Goal: Task Accomplishment & Management: Manage account settings

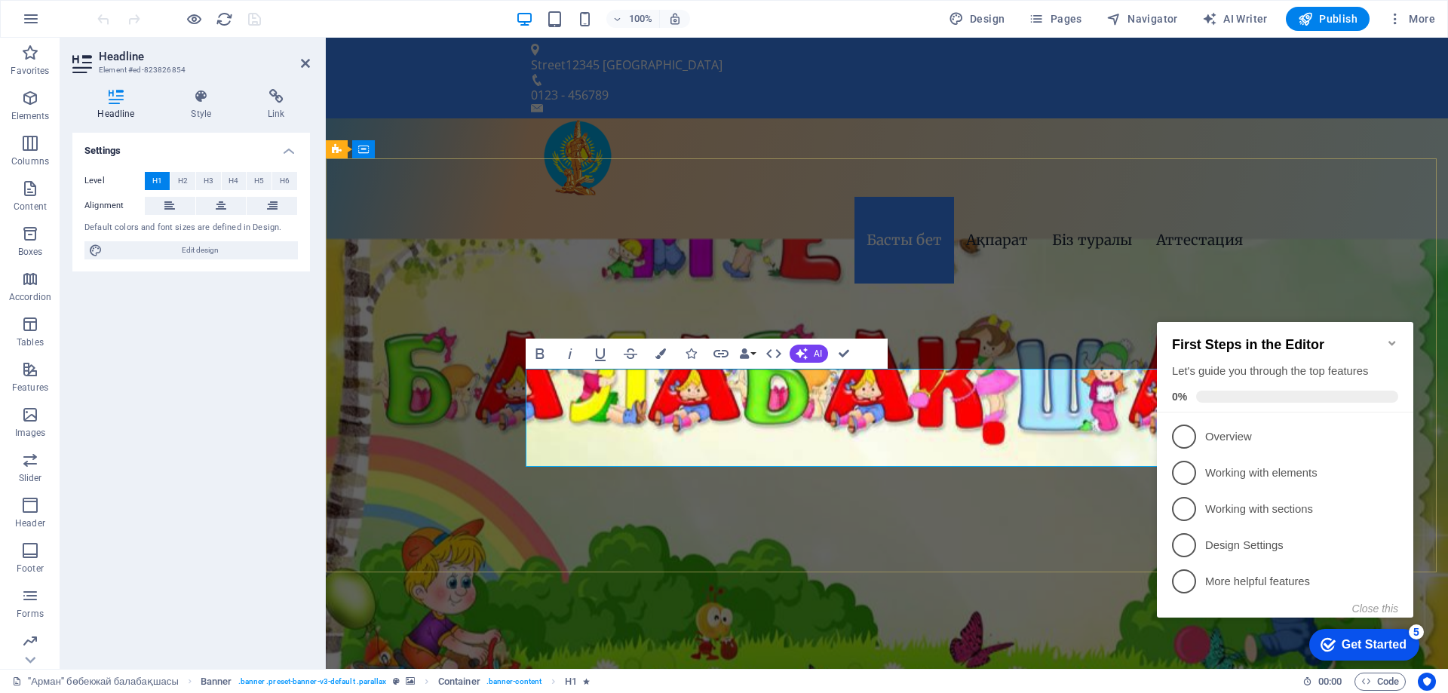
drag, startPoint x: 1120, startPoint y: 390, endPoint x: 570, endPoint y: 383, distance: 549.8
copy span ""Алтын-Жан" бөбекжай балабақшасы"
click at [1390, 338] on icon "Minimize checklist" at bounding box center [1392, 343] width 12 height 12
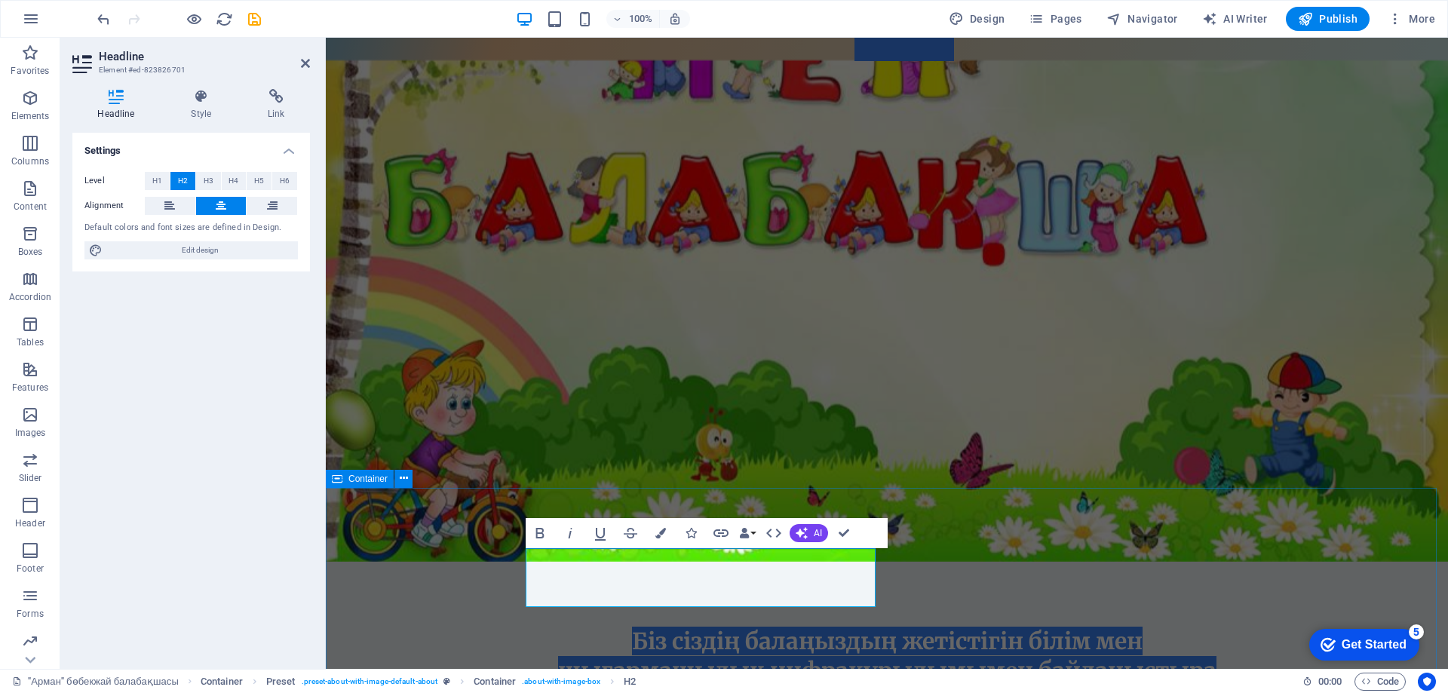
scroll to position [226, 0]
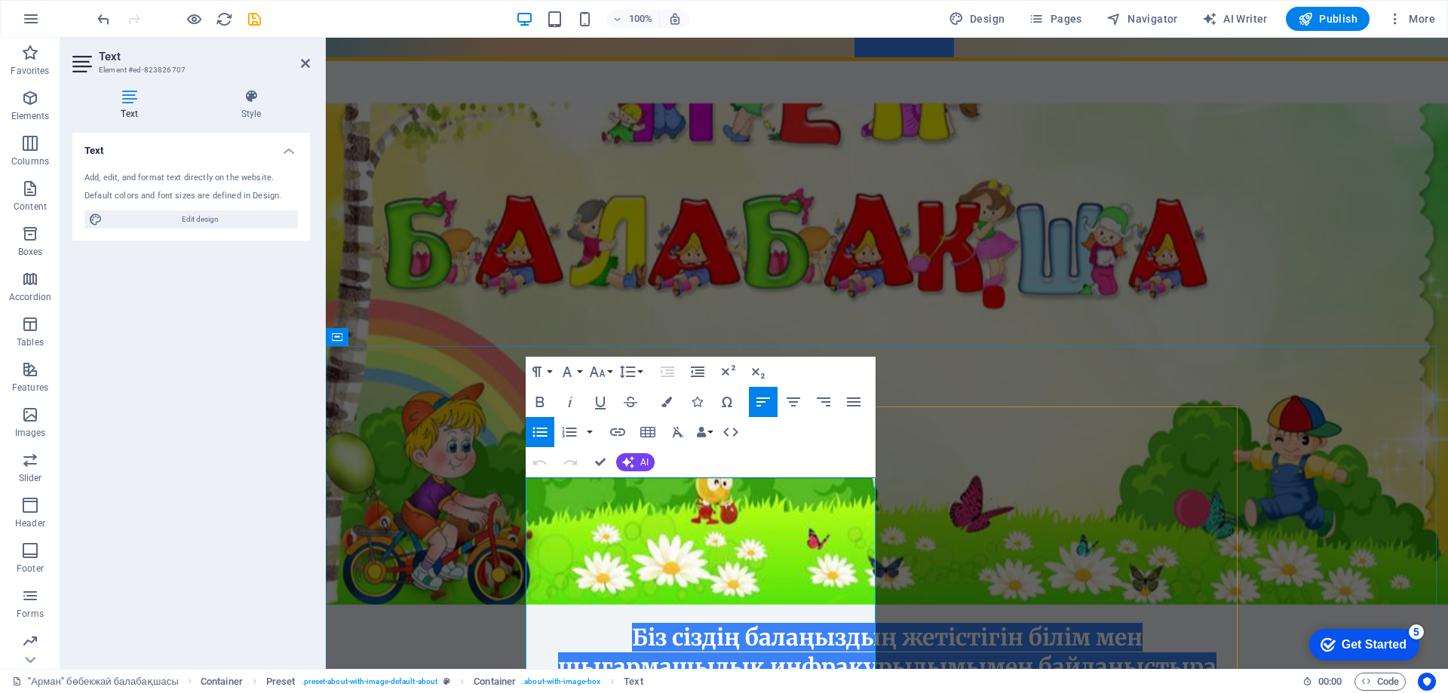
drag, startPoint x: 541, startPoint y: 489, endPoint x: 727, endPoint y: 495, distance: 186.4
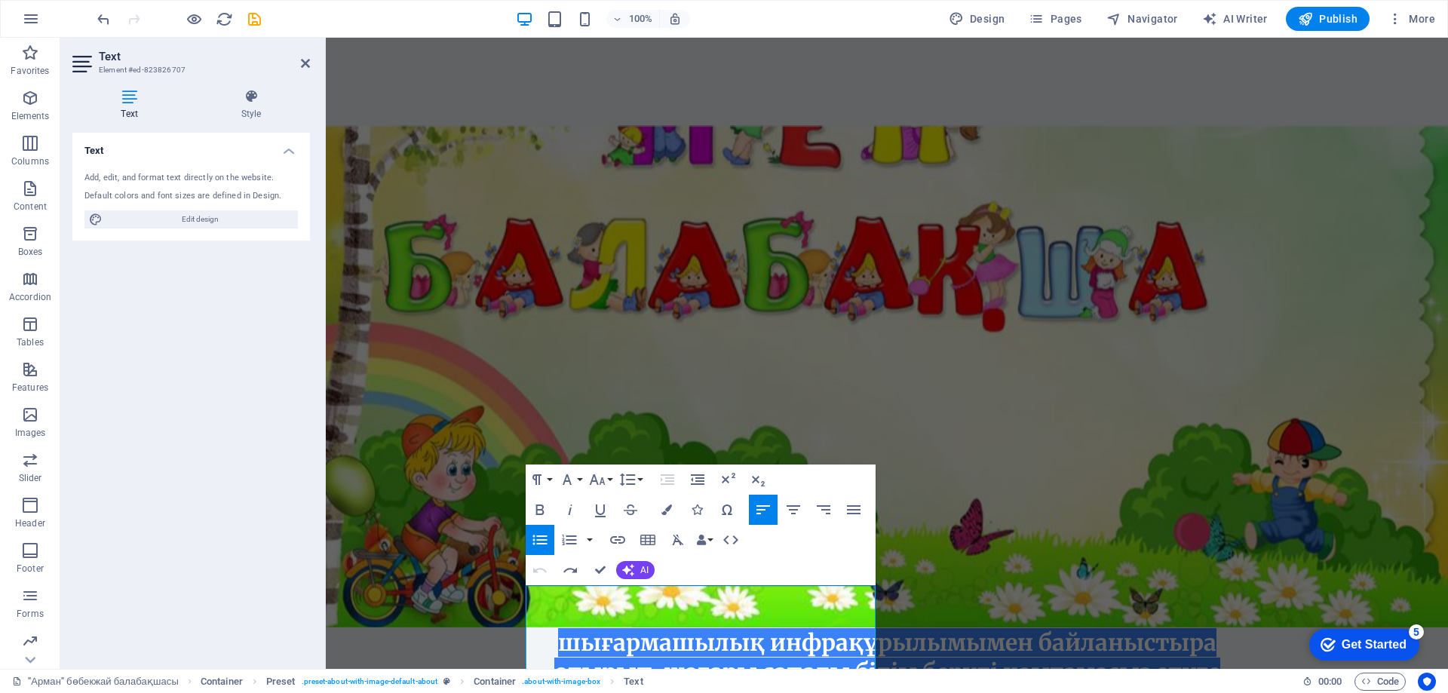
scroll to position [118, 0]
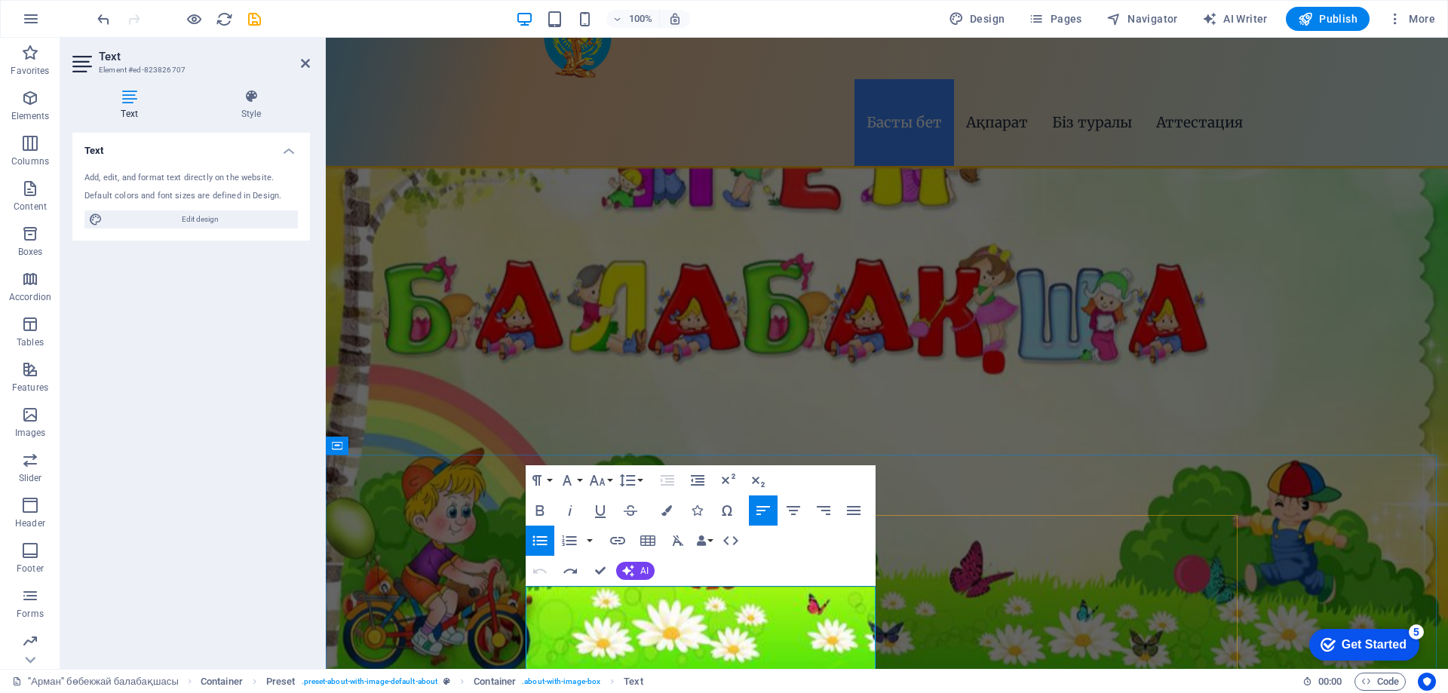
drag, startPoint x: 540, startPoint y: 594, endPoint x: 728, endPoint y: 598, distance: 187.8
drag, startPoint x: 597, startPoint y: 571, endPoint x: 1001, endPoint y: 462, distance: 418.5
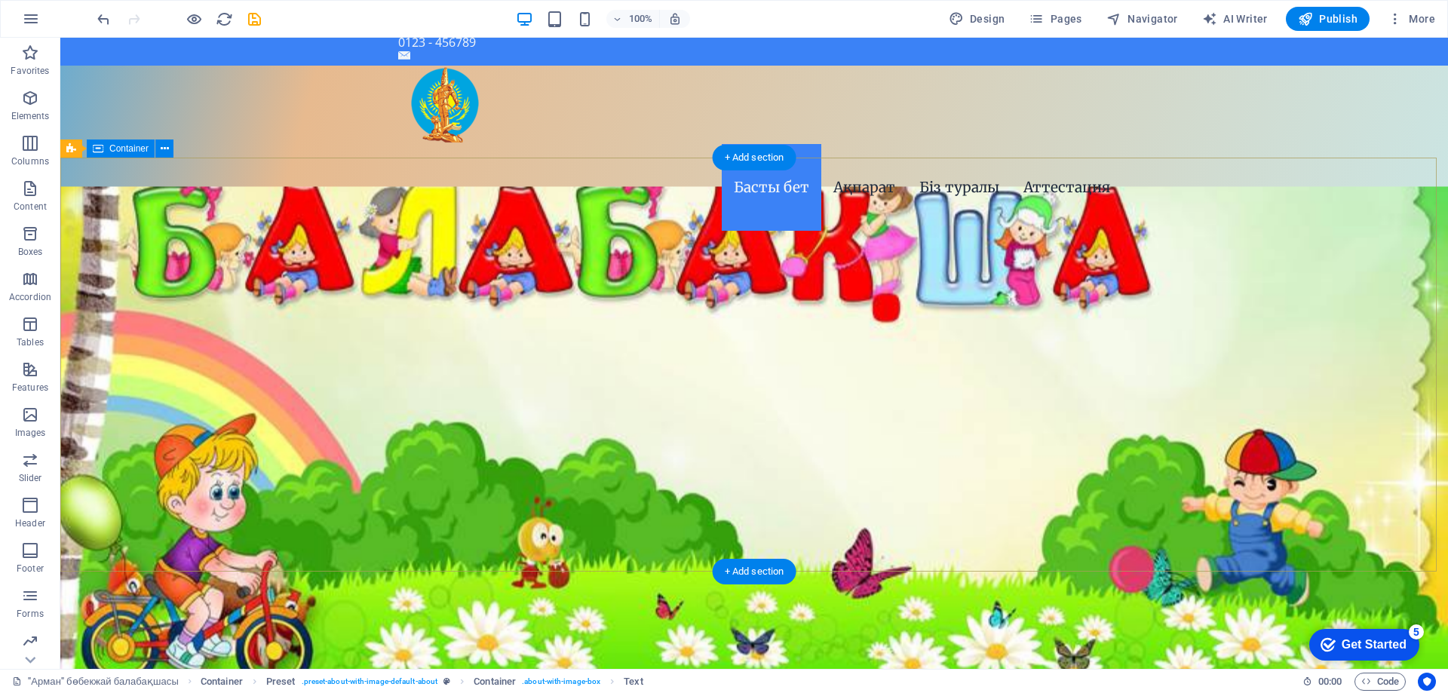
scroll to position [0, 0]
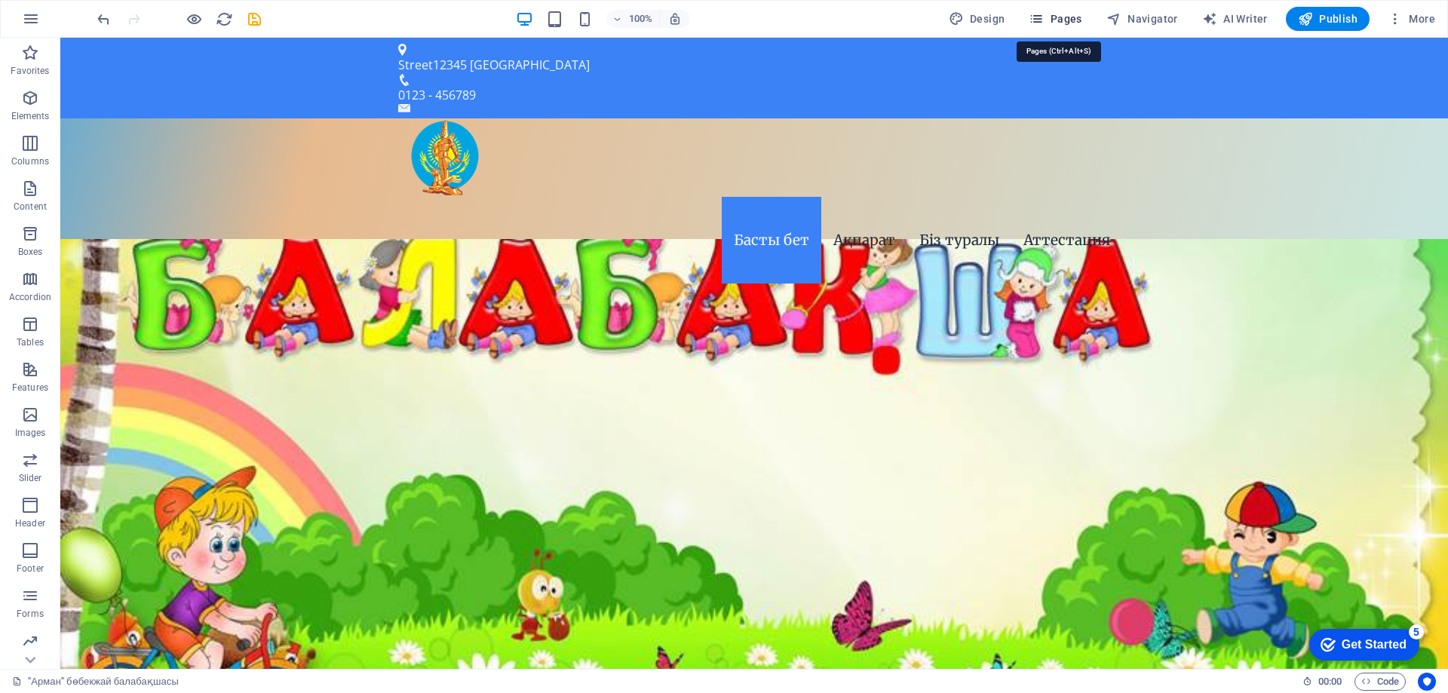
click at [1032, 23] on icon "button" at bounding box center [1036, 18] width 15 height 15
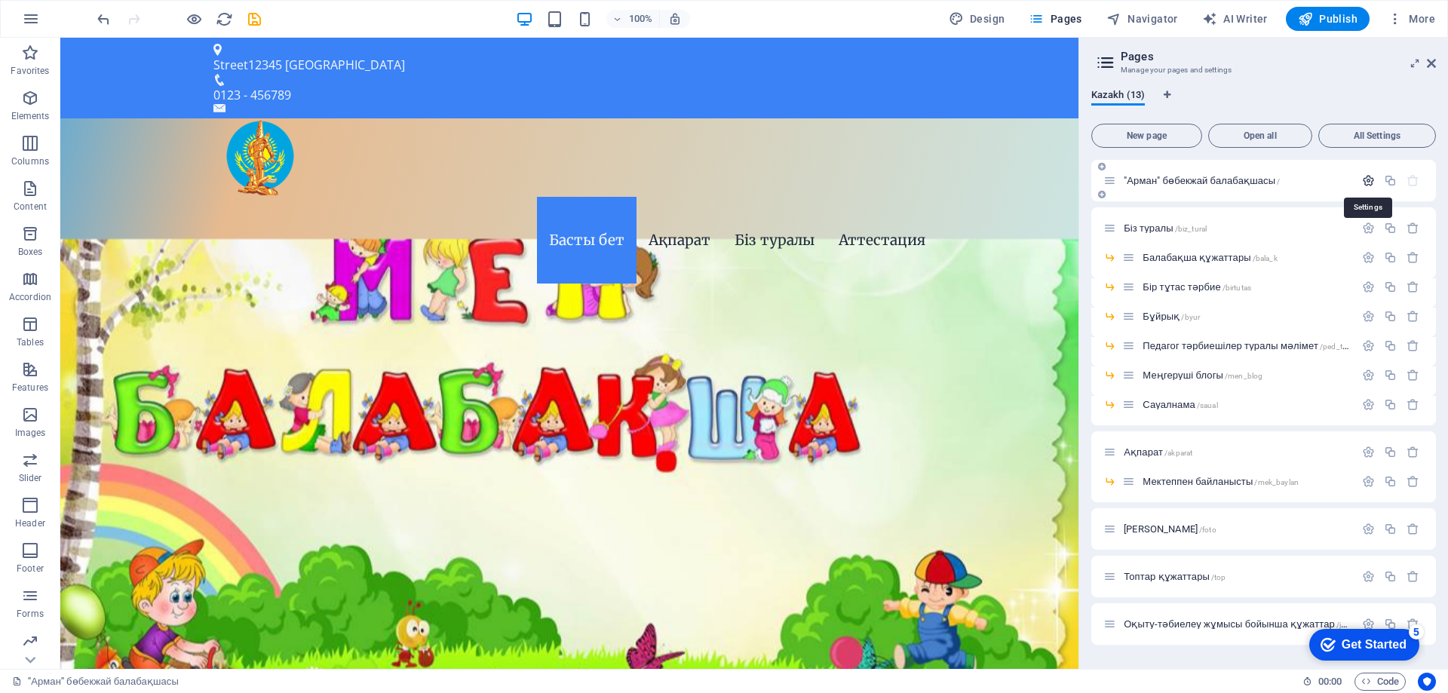
click at [1372, 185] on icon "button" at bounding box center [1368, 180] width 13 height 13
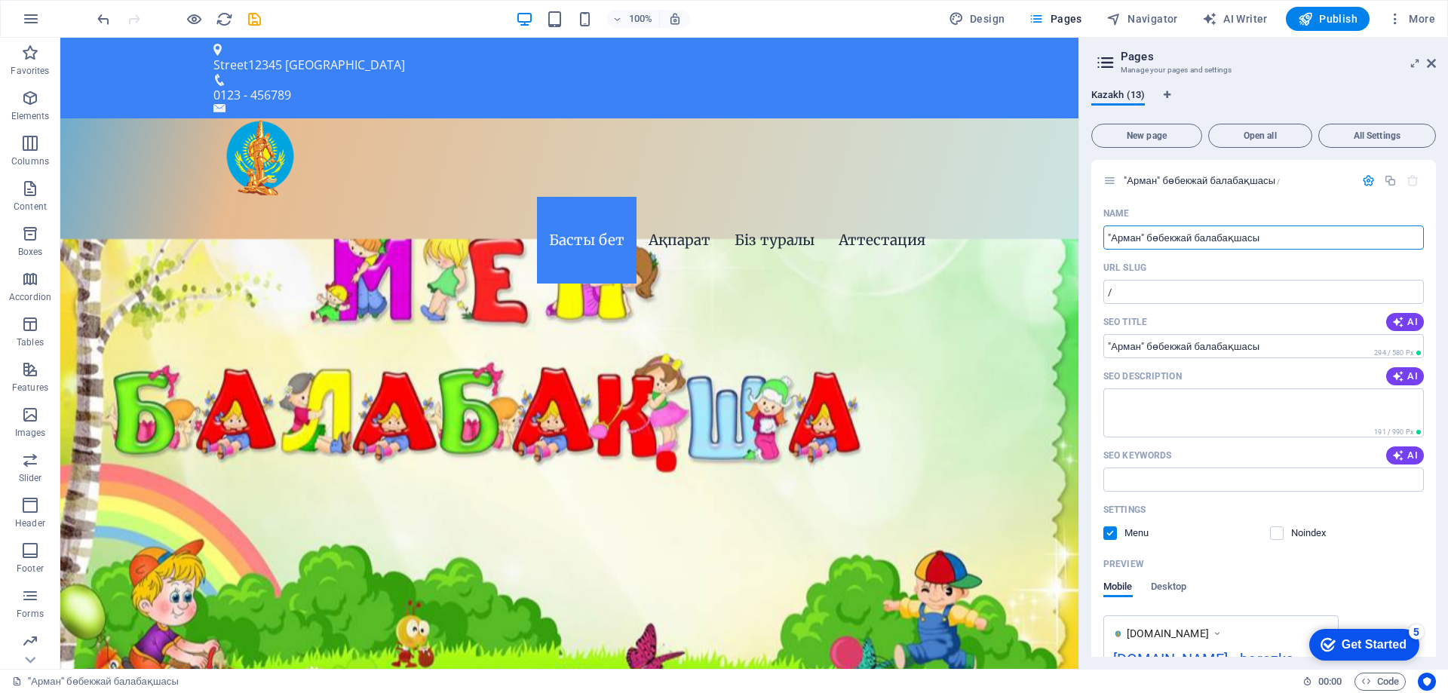
drag, startPoint x: 1370, startPoint y: 275, endPoint x: 832, endPoint y: 235, distance: 539.9
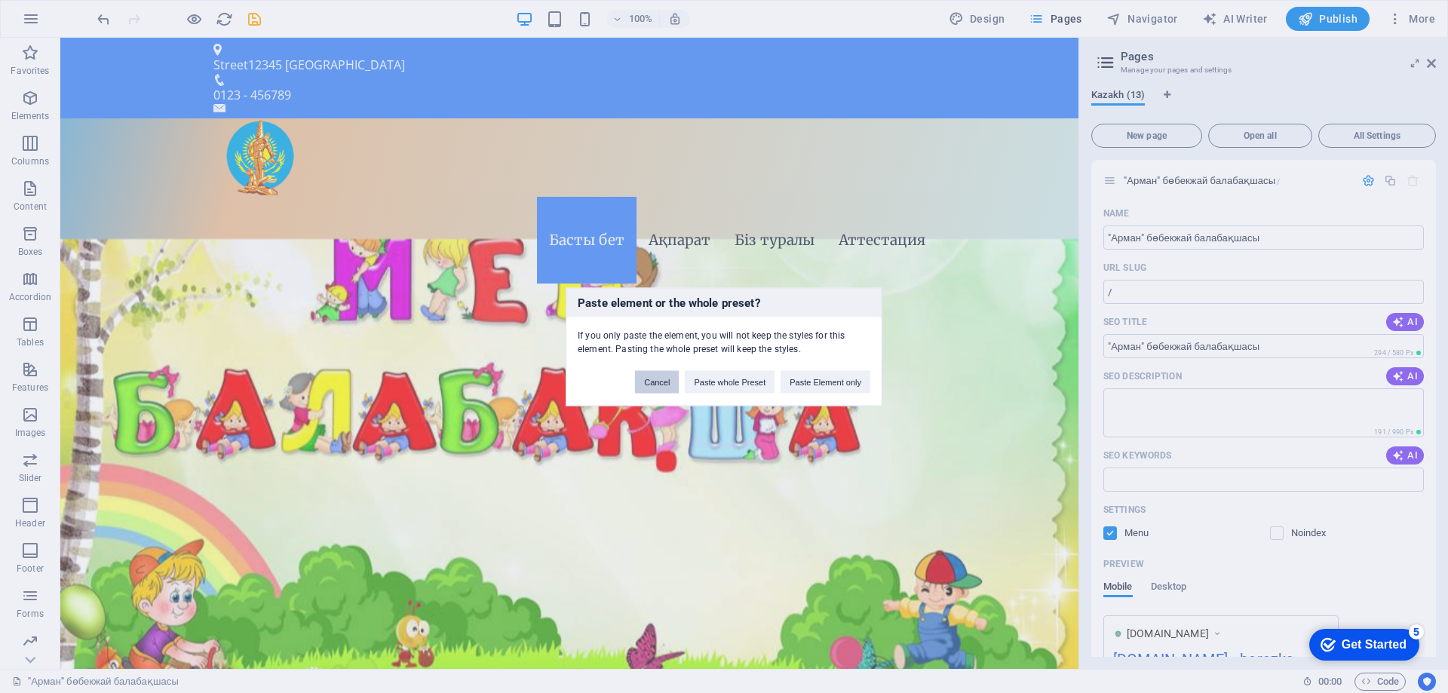
click at [664, 379] on button "Cancel" at bounding box center [657, 381] width 44 height 23
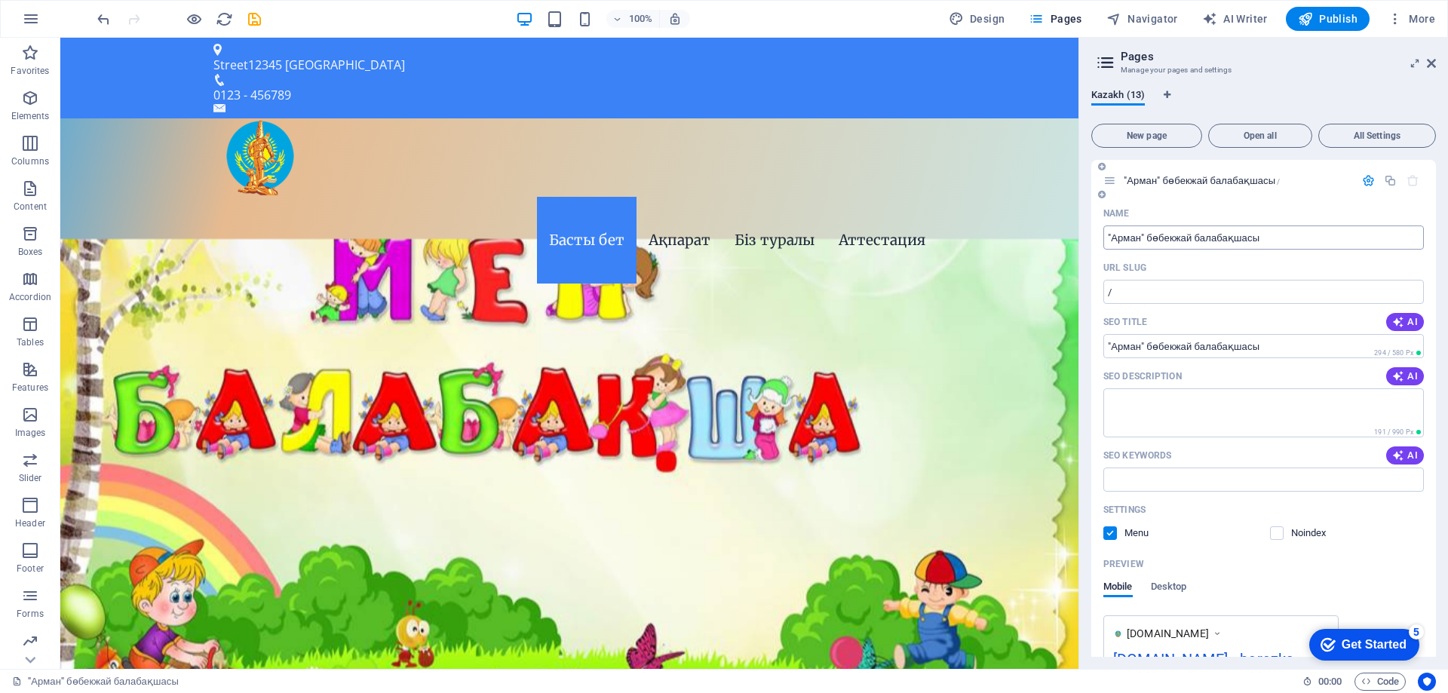
click at [1294, 234] on input ""Арман" бөбекжай балабақшасы" at bounding box center [1263, 237] width 320 height 24
drag, startPoint x: 1354, startPoint y: 271, endPoint x: 889, endPoint y: 244, distance: 466.1
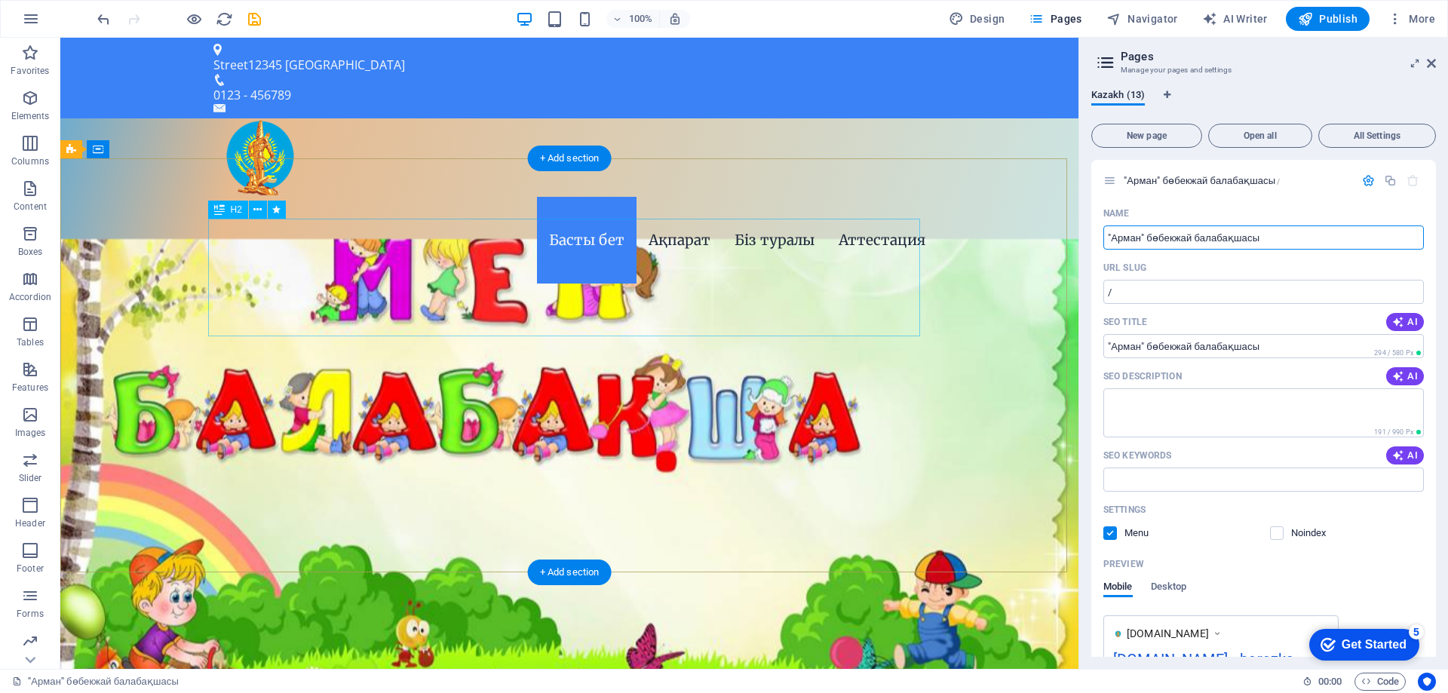
paste input "лтын-Ж"
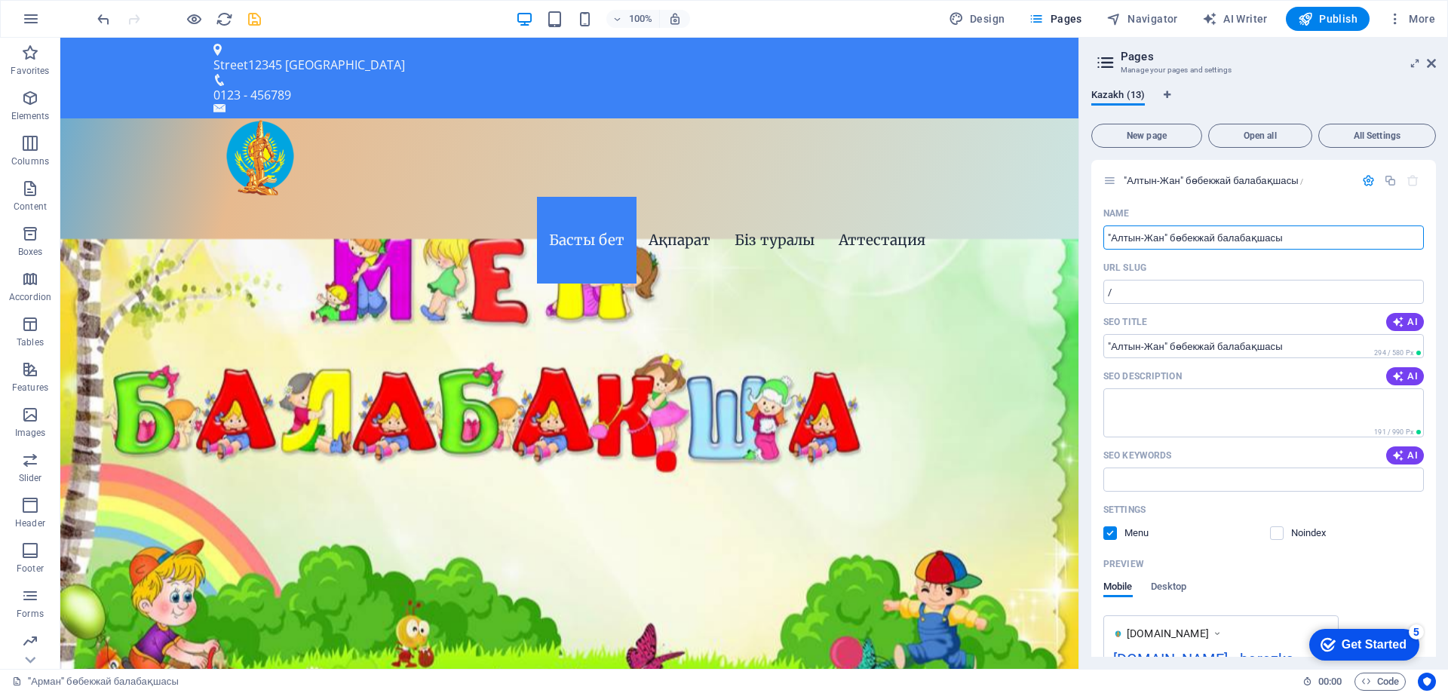
type input ""Алтын-Жан" бөбекжай балабақшасы"
click at [251, 21] on icon "save" at bounding box center [254, 19] width 17 height 17
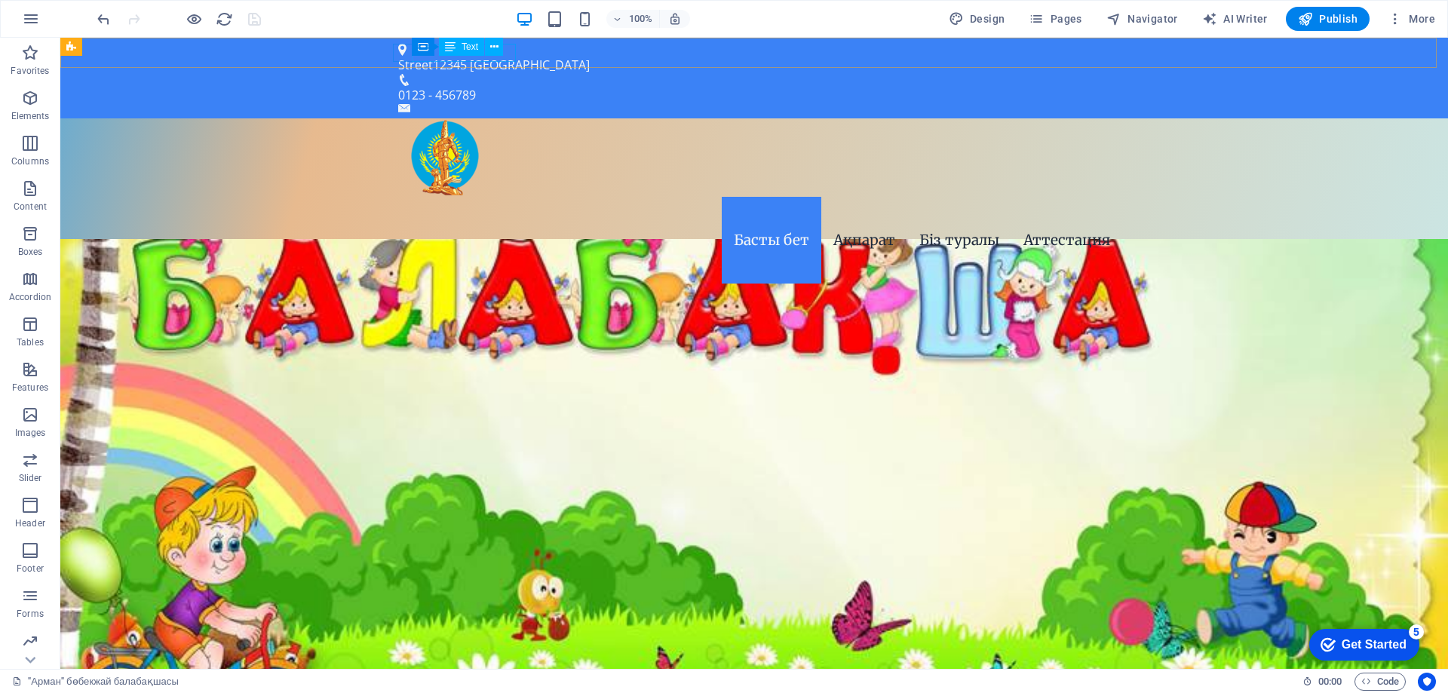
click at [451, 48] on icon at bounding box center [450, 47] width 11 height 18
click at [429, 60] on div "Street [GEOGRAPHIC_DATA]" at bounding box center [748, 65] width 700 height 18
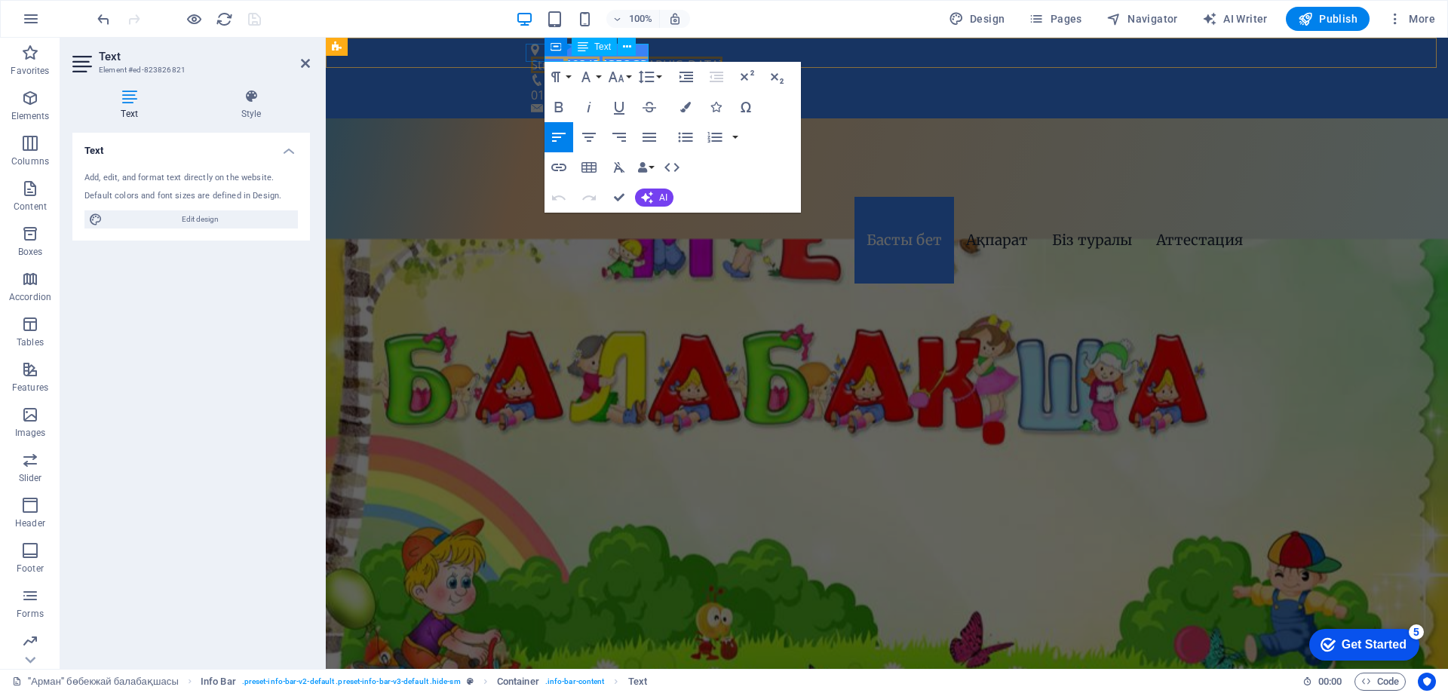
click at [590, 58] on span "12345" at bounding box center [583, 65] width 34 height 17
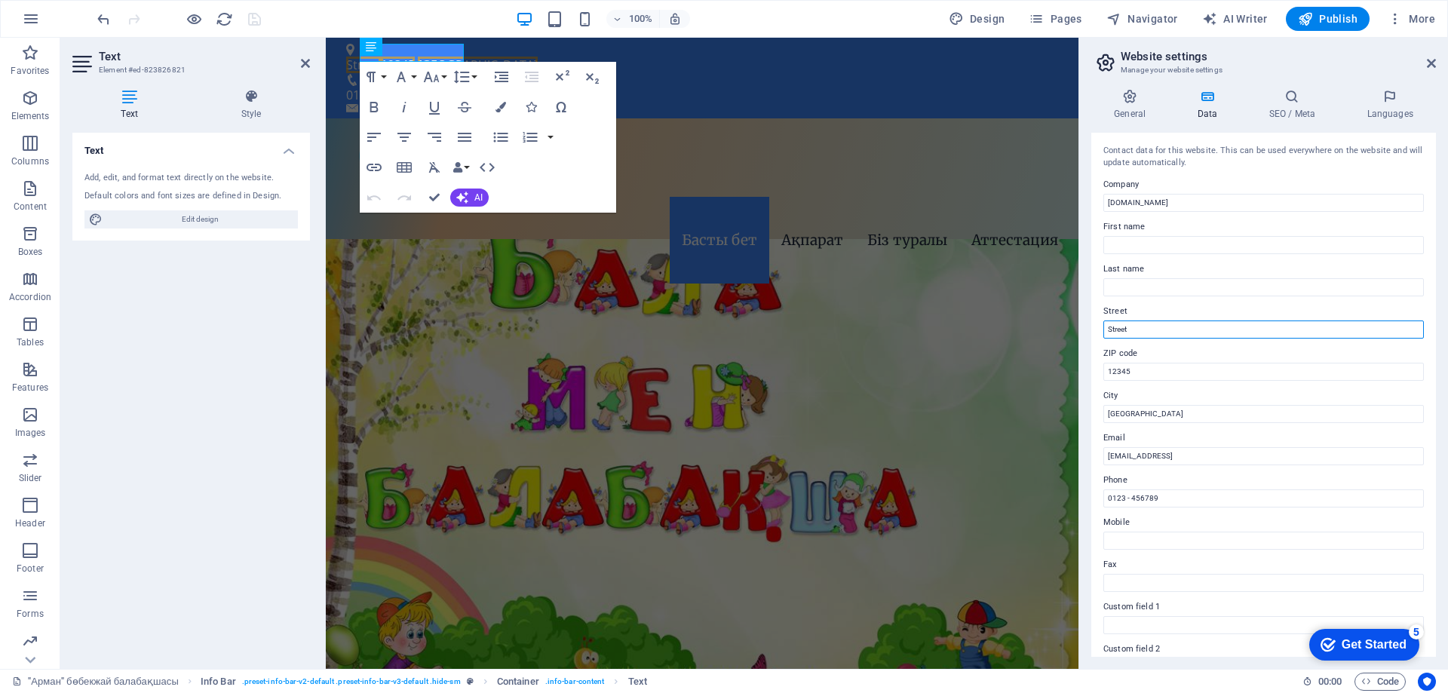
click at [1139, 332] on input "Street" at bounding box center [1263, 329] width 320 height 18
paste input "​[PERSON_NAME][STREET_ADDRESS]"
type input "​[PERSON_NAME][STREET_ADDRESS]"
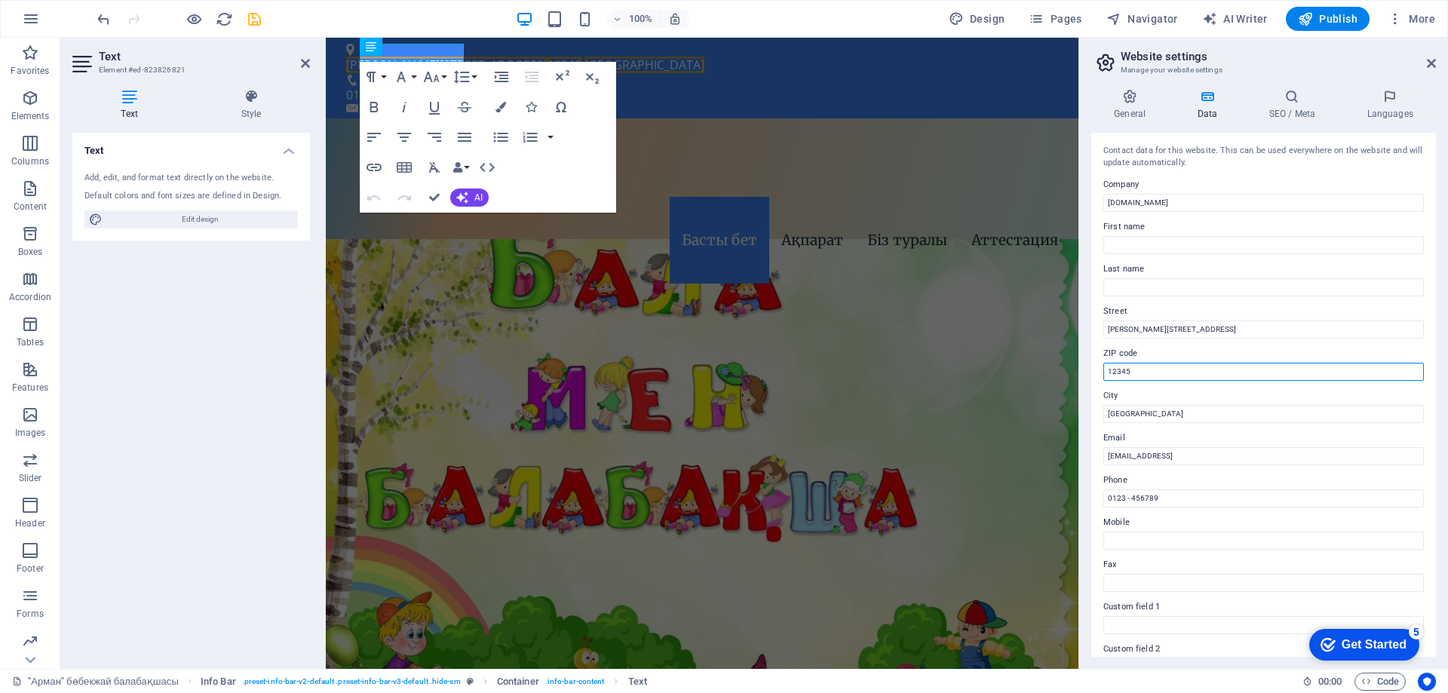
click at [1148, 372] on input "12345" at bounding box center [1263, 372] width 320 height 18
type input "3,"
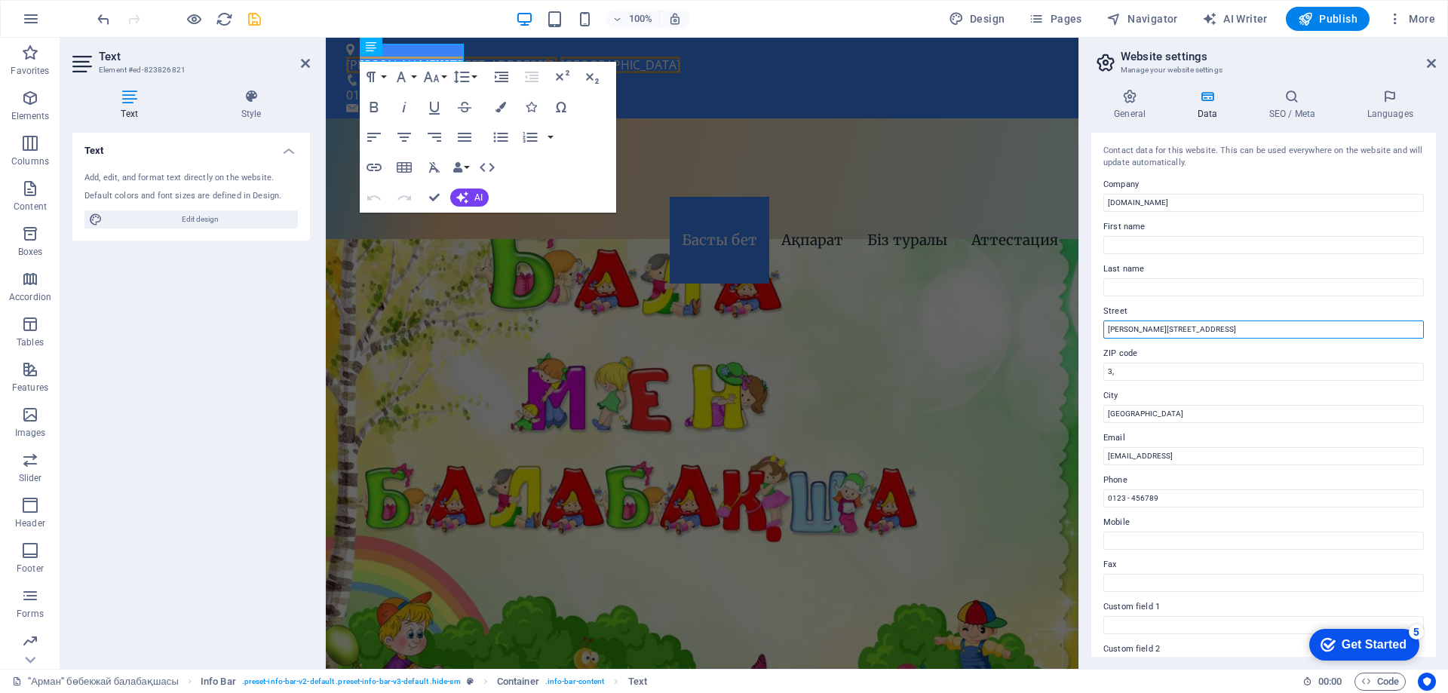
click at [1195, 331] on input "​[PERSON_NAME][STREET_ADDRESS]" at bounding box center [1263, 329] width 320 height 18
type input "​[PERSON_NAME] көшесі,"
click at [1176, 416] on input "[GEOGRAPHIC_DATA]" at bounding box center [1263, 414] width 320 height 18
type input "[GEOGRAPHIC_DATA]"
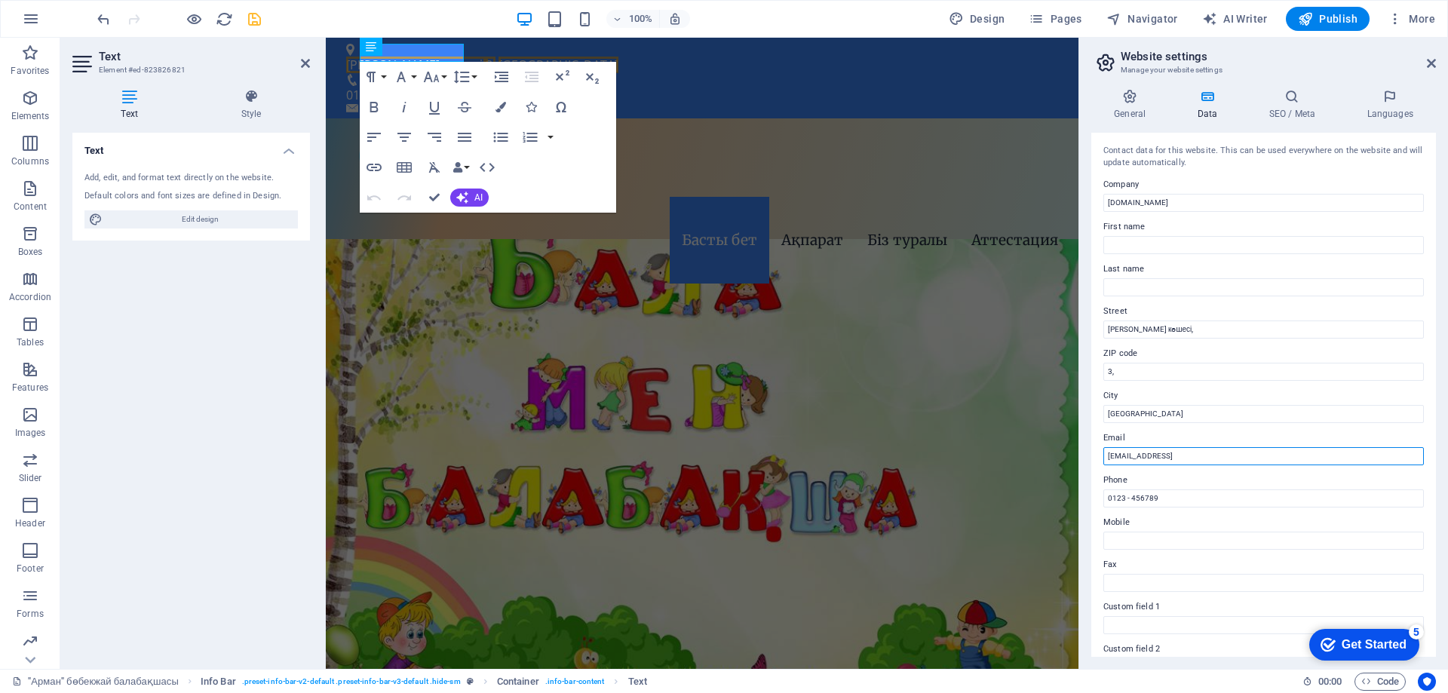
click at [1121, 449] on input "[EMAIL_ADDRESS]" at bounding box center [1263, 456] width 320 height 18
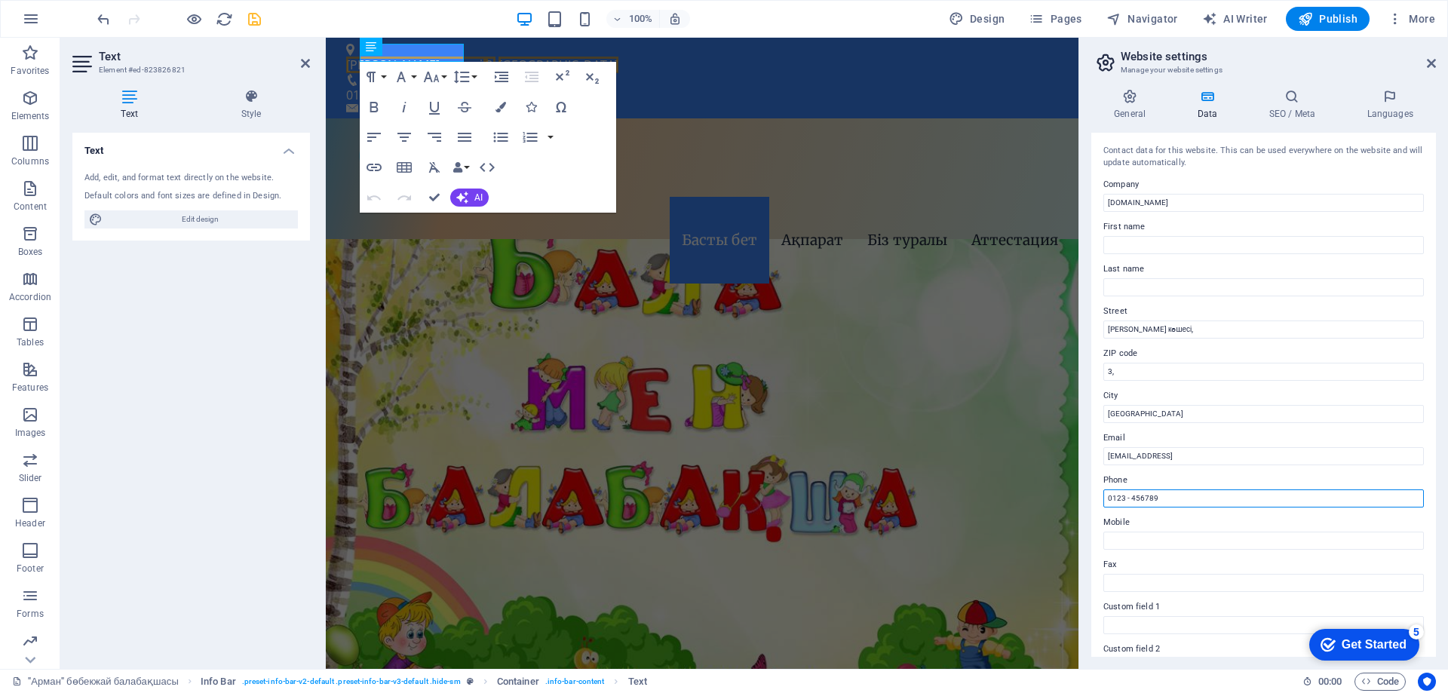
click at [1130, 498] on input "0123 - 456789" at bounding box center [1263, 498] width 320 height 18
click at [1238, 503] on input "0123 - 456789" at bounding box center [1263, 498] width 320 height 18
drag, startPoint x: 1564, startPoint y: 541, endPoint x: 774, endPoint y: 439, distance: 796.8
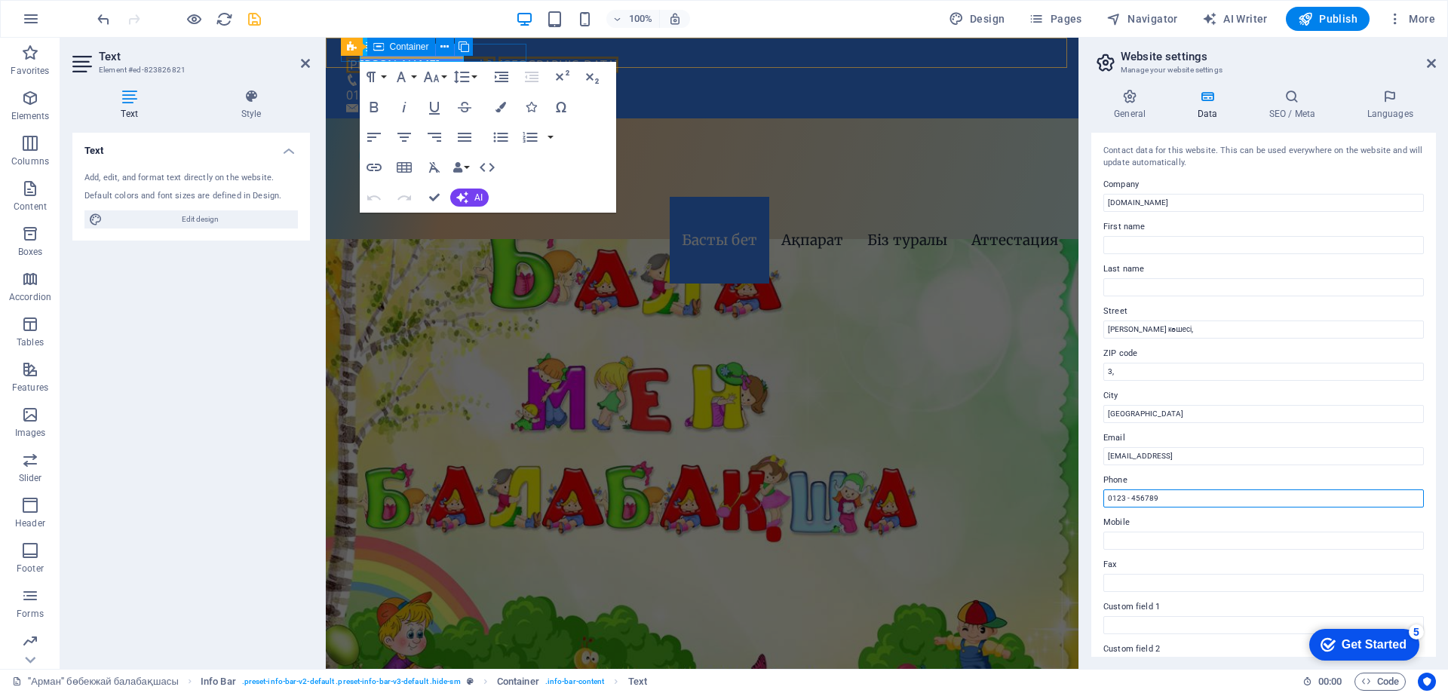
click at [1133, 498] on input "0123 - 456789" at bounding box center [1263, 498] width 320 height 18
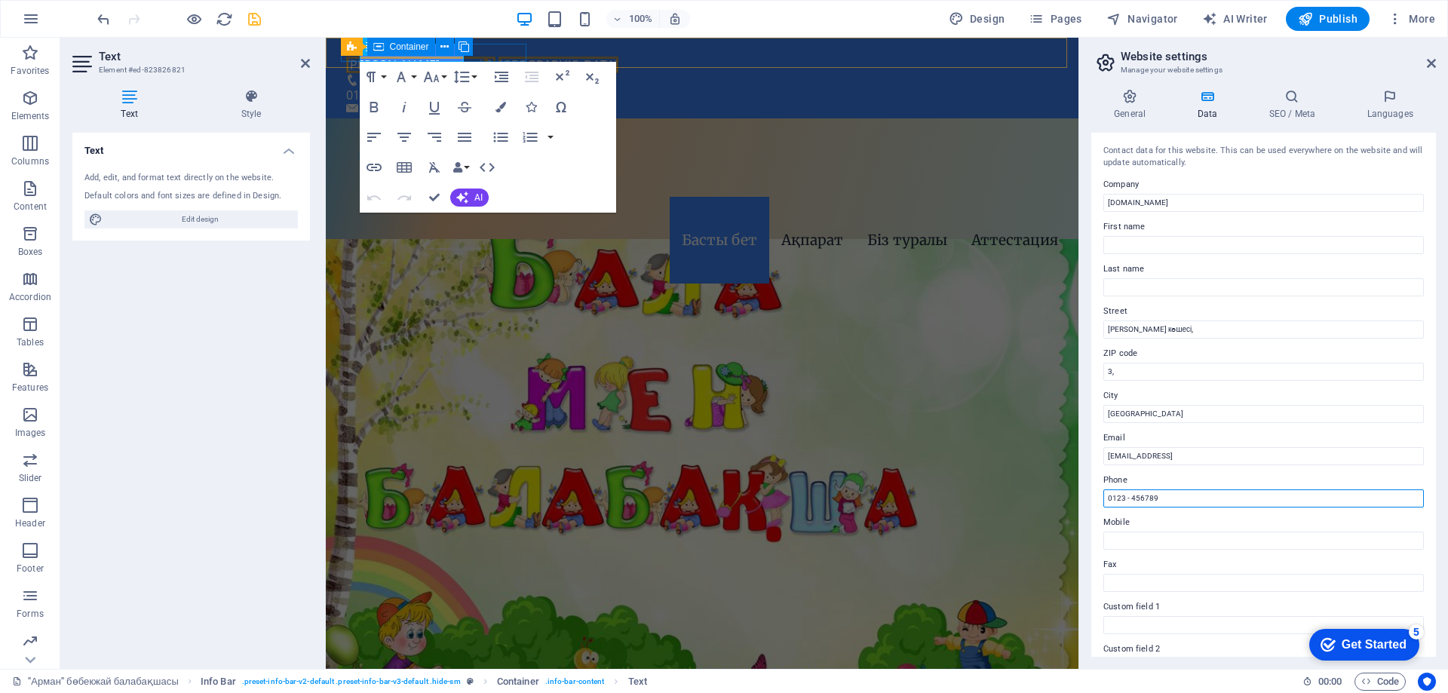
paste input "[PHONE_NUMBER]"
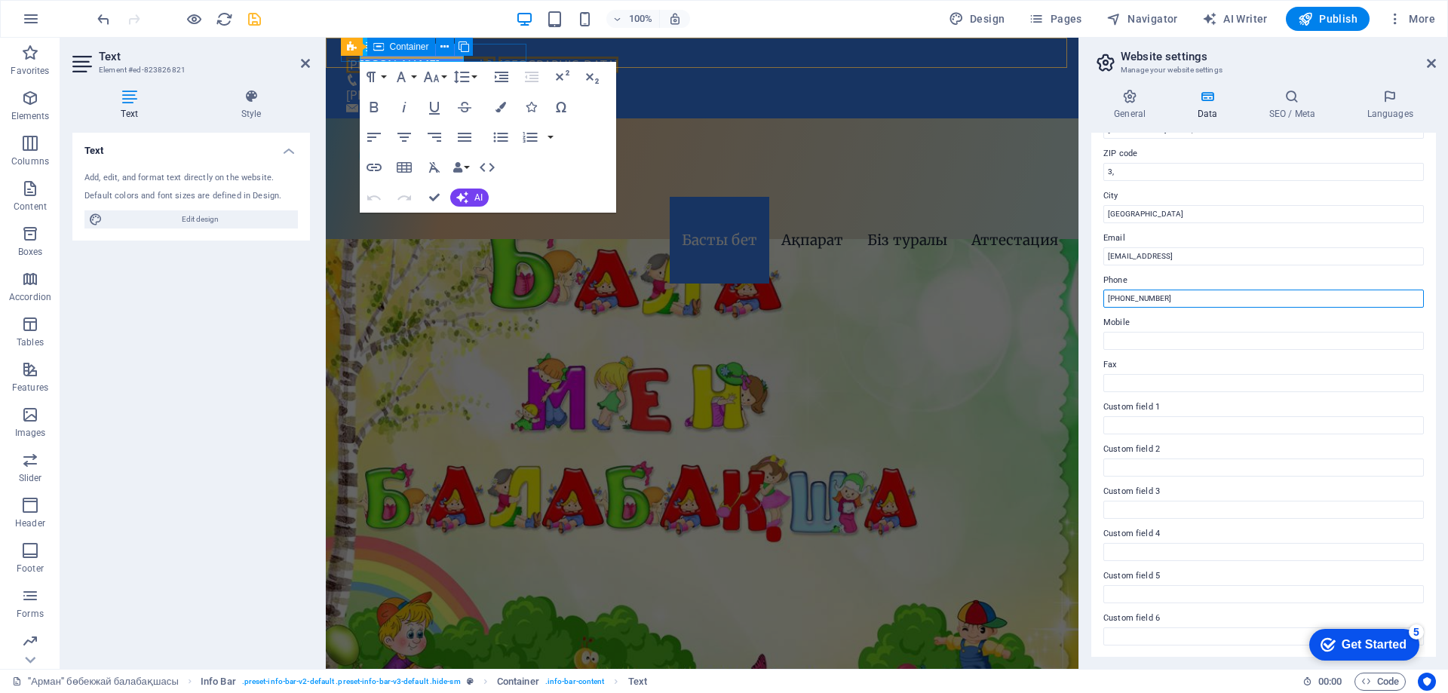
scroll to position [201, 0]
type input "[PHONE_NUMBER]"
click at [252, 18] on icon "save" at bounding box center [254, 19] width 17 height 17
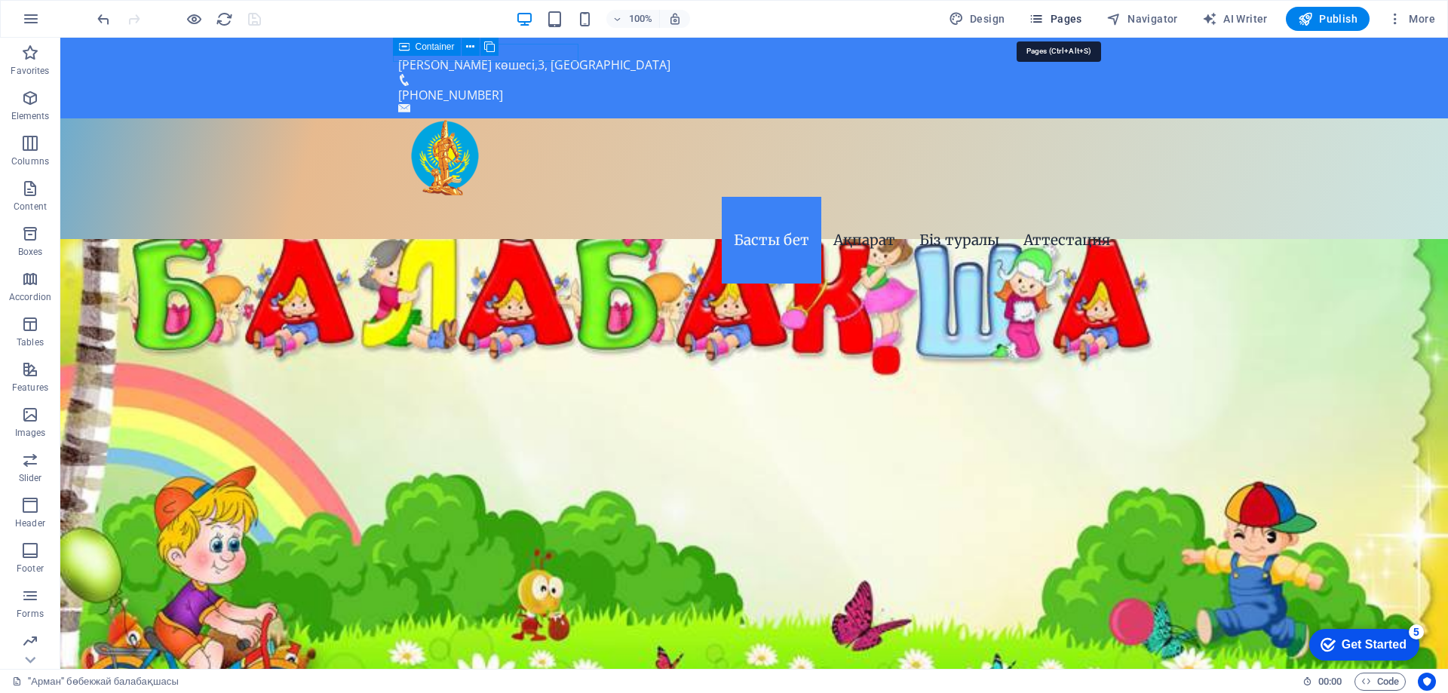
click at [1040, 14] on icon "button" at bounding box center [1036, 18] width 15 height 15
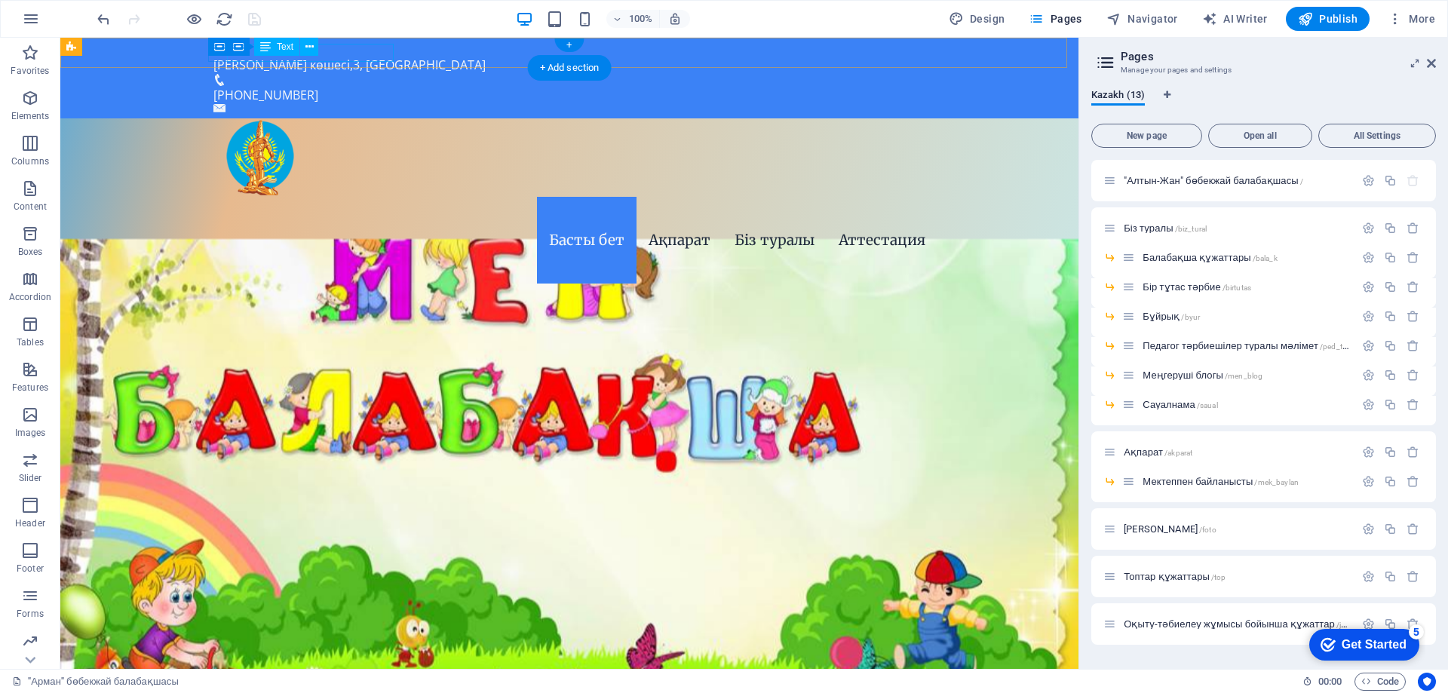
click at [379, 56] on div "​[PERSON_NAME][STREET_ADDRESS]" at bounding box center [563, 65] width 700 height 18
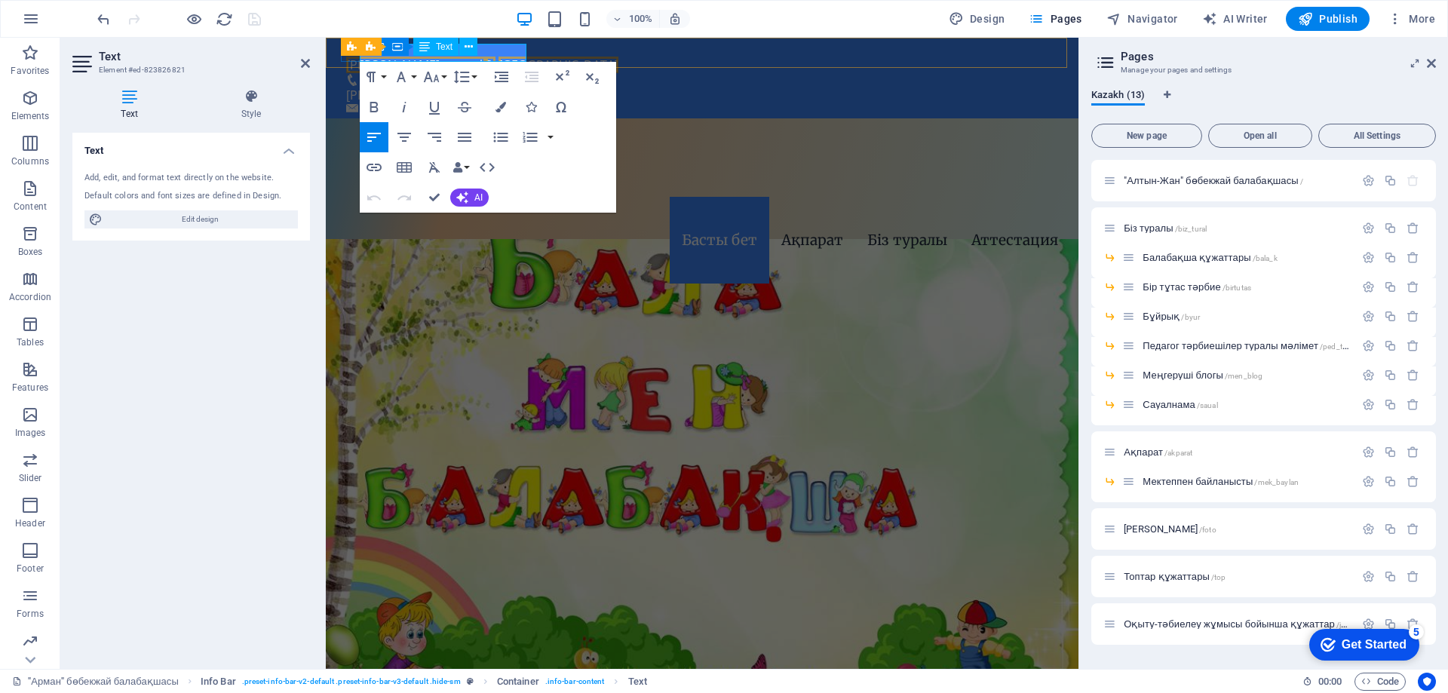
click at [498, 57] on span "[GEOGRAPHIC_DATA]" at bounding box center [558, 65] width 120 height 17
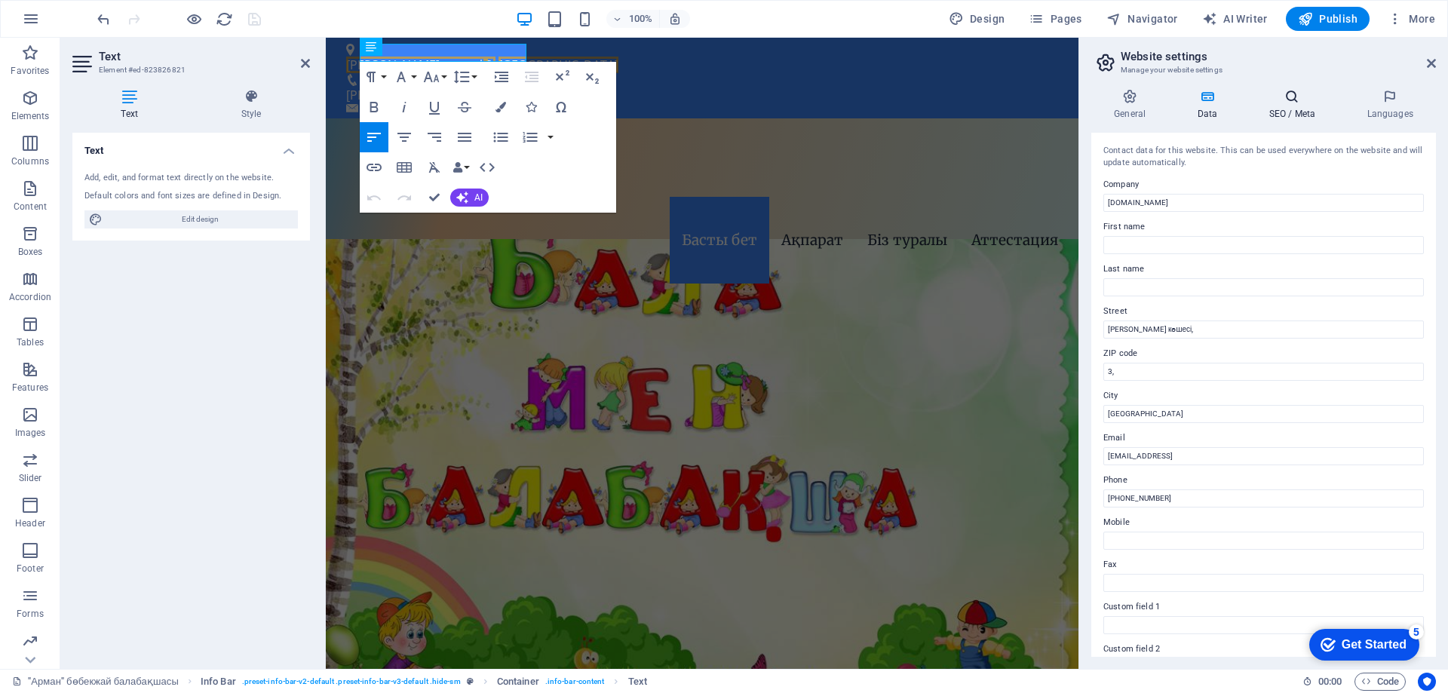
click at [1302, 107] on h4 "SEO / Meta" at bounding box center [1295, 105] width 98 height 32
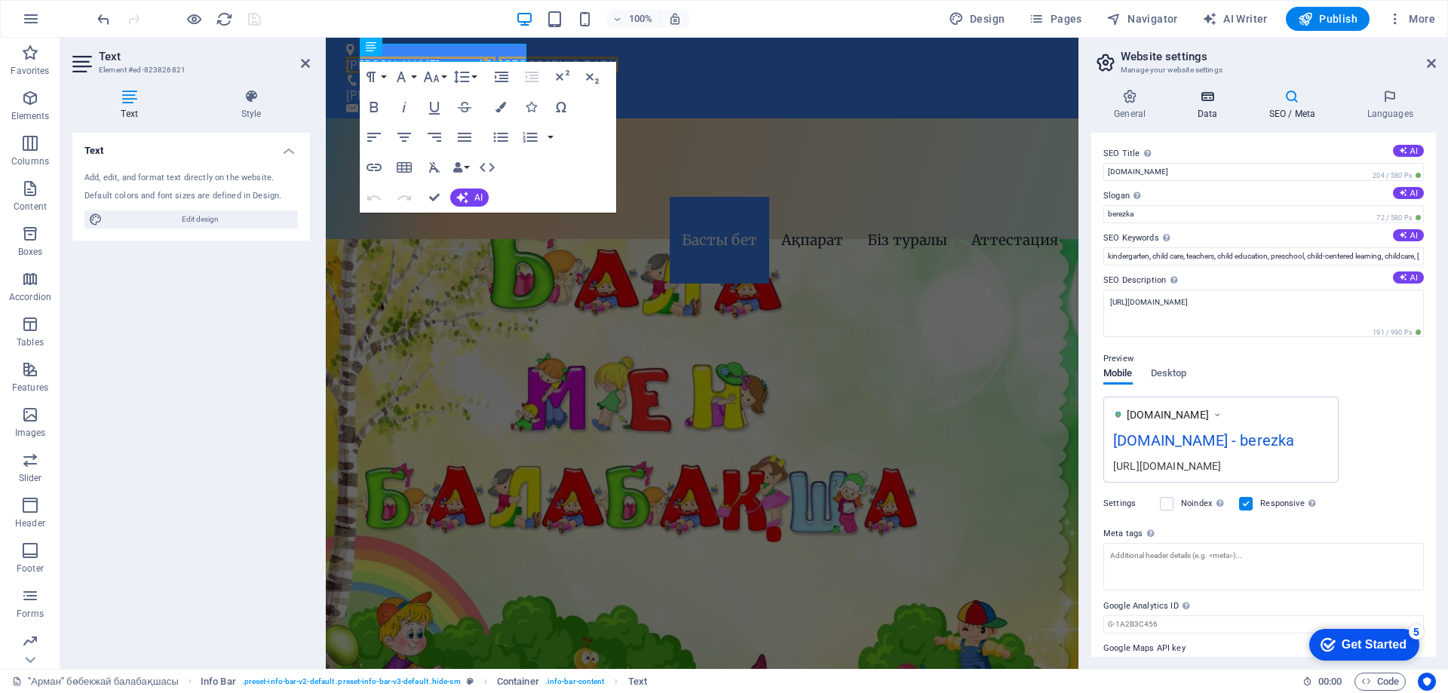
click at [1236, 92] on icon at bounding box center [1207, 96] width 66 height 15
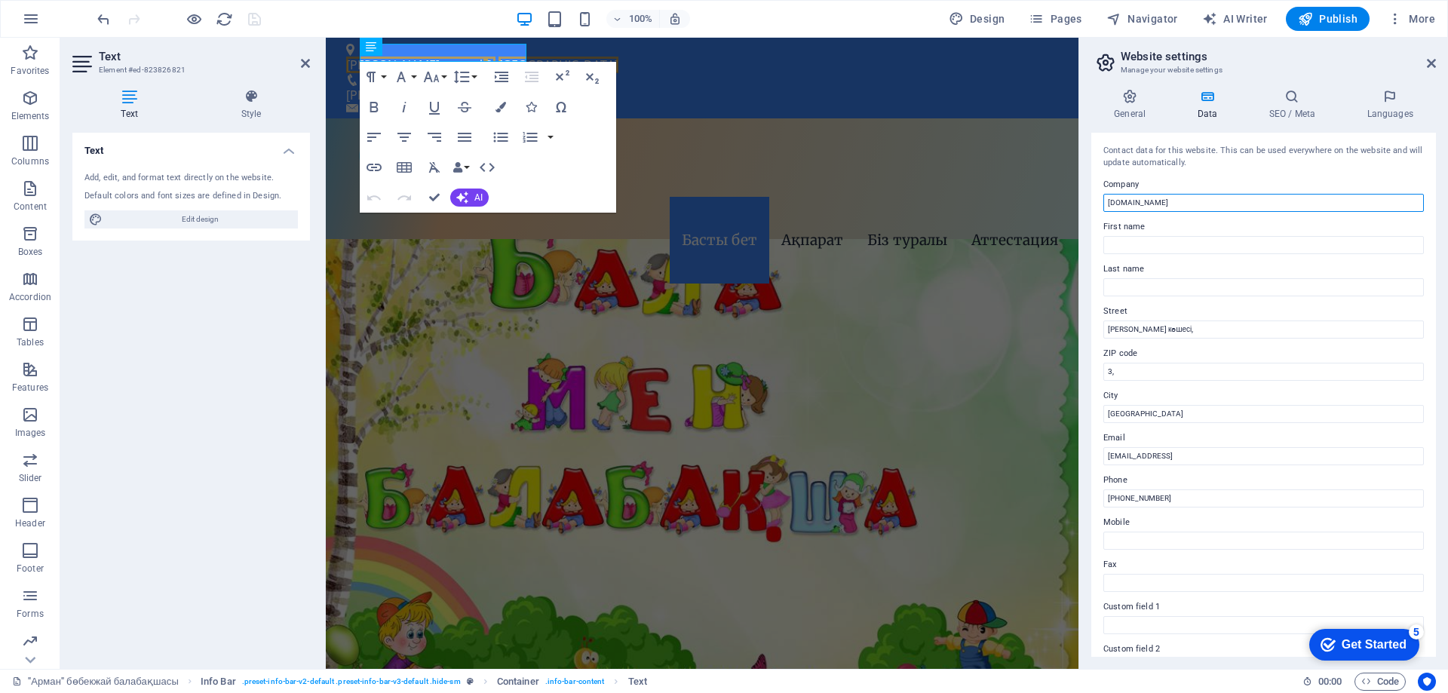
drag, startPoint x: 1541, startPoint y: 239, endPoint x: 1063, endPoint y: 196, distance: 480.8
click at [1123, 207] on input "[DOMAIN_NAME]" at bounding box center [1263, 203] width 320 height 18
click at [1291, 97] on icon at bounding box center [1292, 96] width 92 height 15
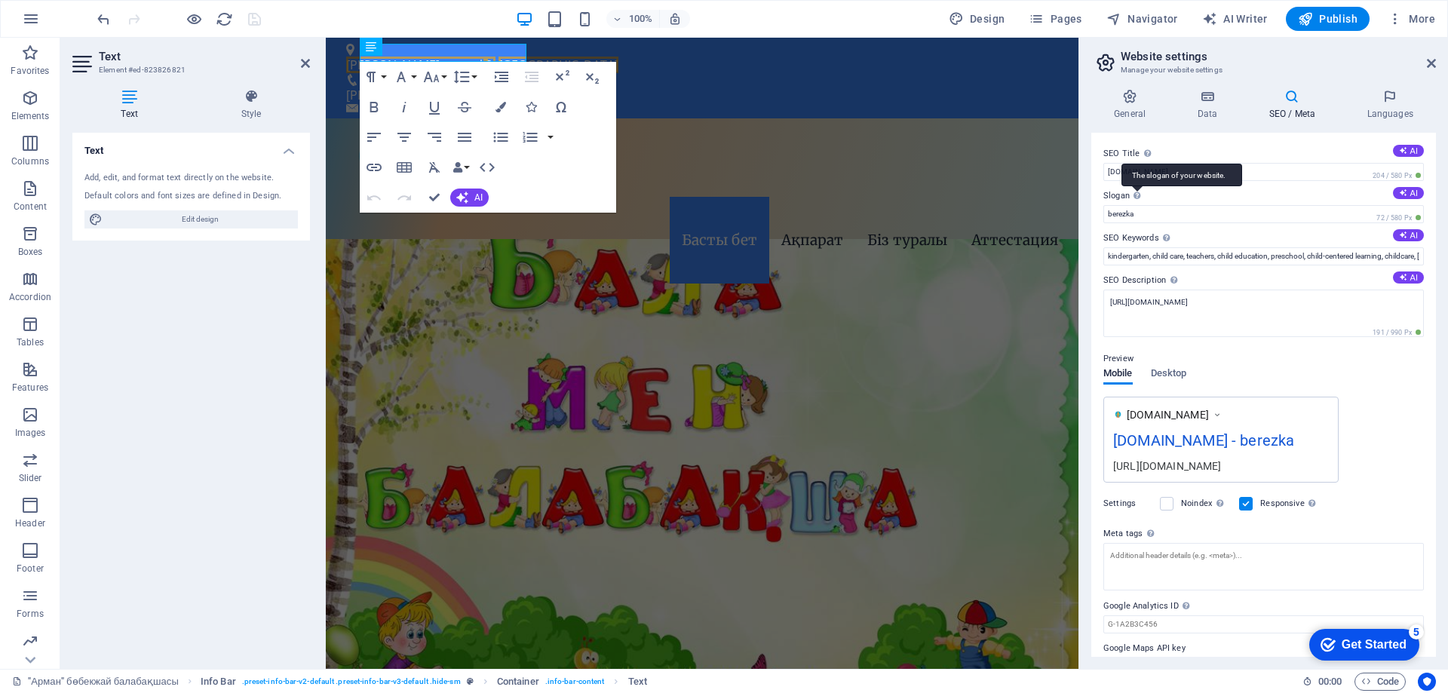
click at [1134, 176] on div "The slogan of your website." at bounding box center [1181, 175] width 121 height 23
click at [1134, 205] on input "berezka" at bounding box center [1263, 214] width 320 height 18
click at [1106, 170] on input "[DOMAIN_NAME]" at bounding box center [1263, 172] width 320 height 18
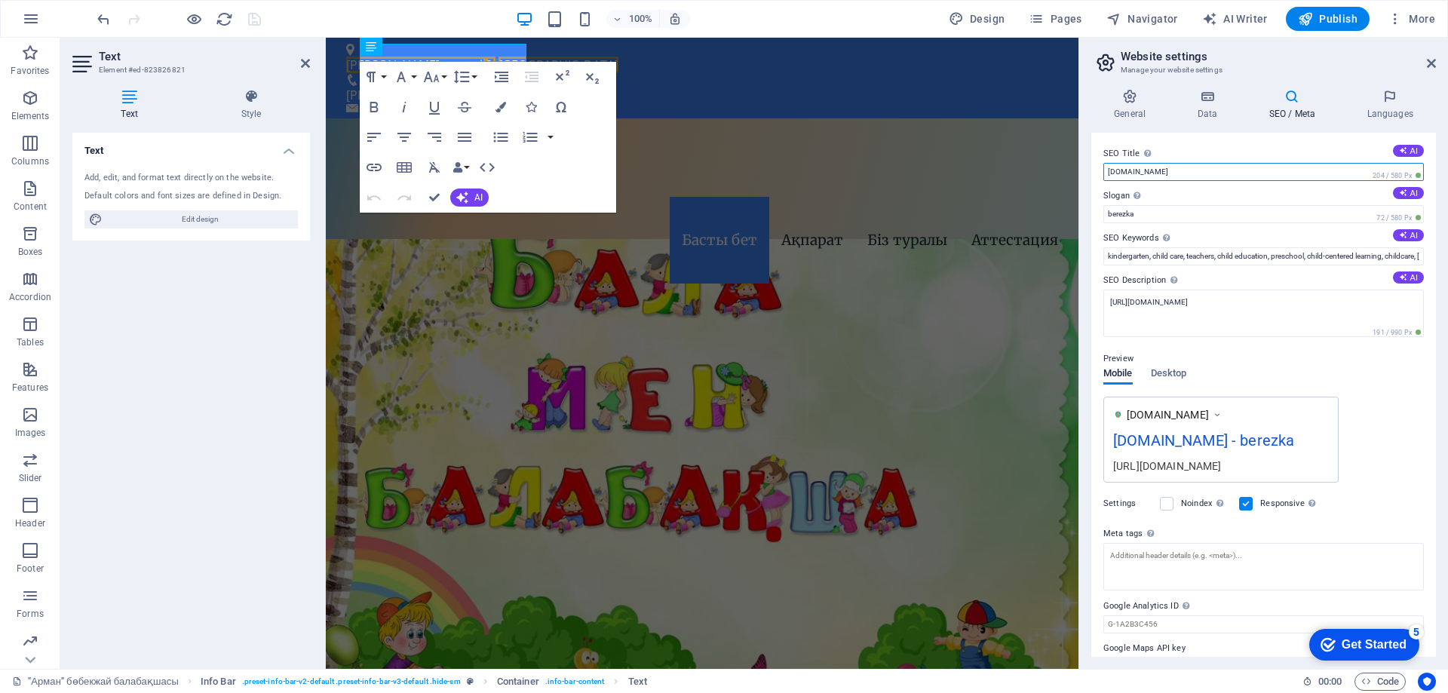
paste input "ltyn-j"
type input "[DOMAIN_NAME]"
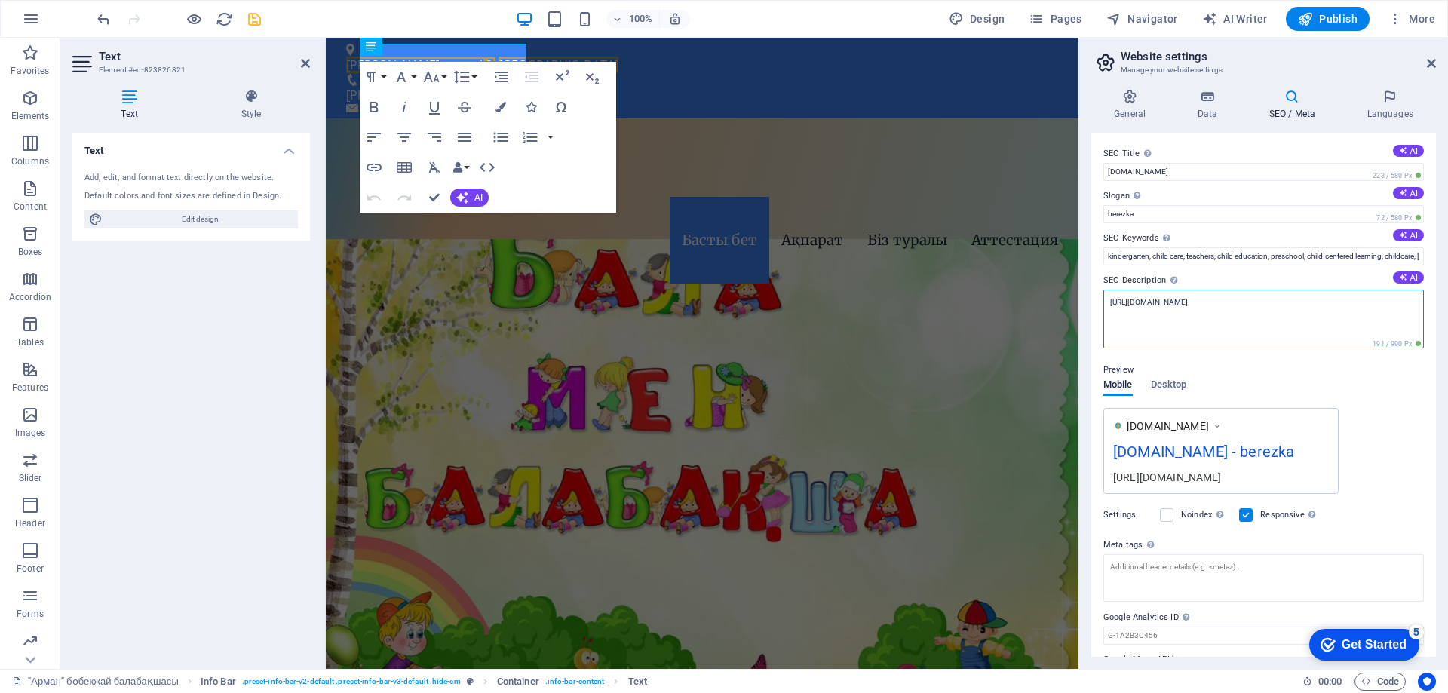
drag, startPoint x: 1552, startPoint y: 340, endPoint x: 891, endPoint y: 256, distance: 666.7
paste textarea "[DOMAIN_NAME]"
drag, startPoint x: 1136, startPoint y: 304, endPoint x: 1079, endPoint y: 302, distance: 57.4
click at [1079, 302] on aside "Website settings Manage your website settings General Data SEO / Meta Languages…" at bounding box center [1263, 353] width 370 height 631
type textarea "[DOMAIN_NAME]"
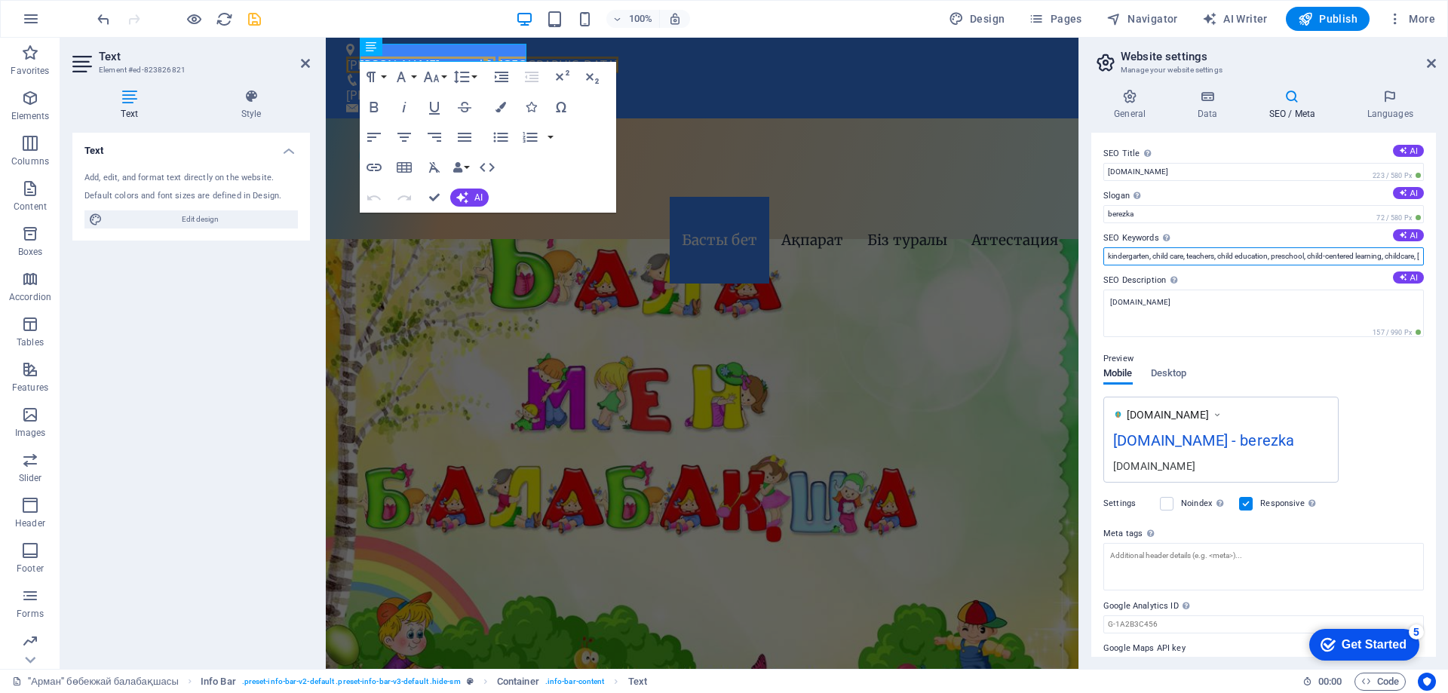
scroll to position [0, 121]
drag, startPoint x: 1270, startPoint y: 253, endPoint x: 1447, endPoint y: 261, distance: 177.4
click at [1447, 261] on div "General Data SEO / Meta Languages Website name [DOMAIN_NAME] Logo Drag files he…" at bounding box center [1263, 373] width 369 height 592
click at [1373, 259] on input "kindergarten, child care, teachers, child education, preschool, child-centered …" at bounding box center [1263, 256] width 320 height 18
drag, startPoint x: 1304, startPoint y: 255, endPoint x: 1386, endPoint y: 256, distance: 82.2
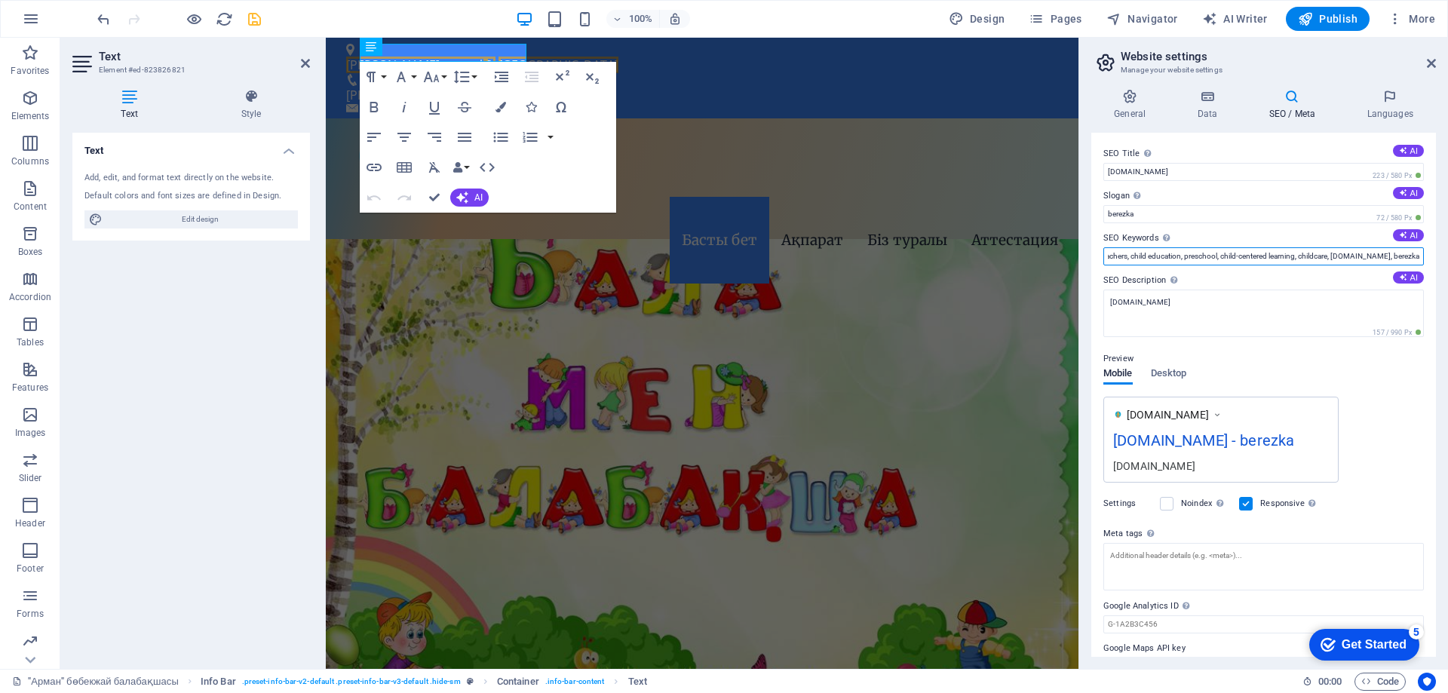
click at [1386, 256] on input "kindergarten, child care, teachers, child education, preschool, child-centered …" at bounding box center [1263, 256] width 320 height 18
click at [1317, 256] on input "kindergarten, child care, teachers, child education, preschool, child-centered …" at bounding box center [1263, 256] width 320 height 18
drag, startPoint x: 1305, startPoint y: 256, endPoint x: 1385, endPoint y: 259, distance: 80.7
click at [1385, 259] on input "kindergarten, child care, teachers, child education, preschool, child-centered …" at bounding box center [1263, 256] width 320 height 18
paste input "[PERSON_NAME]"
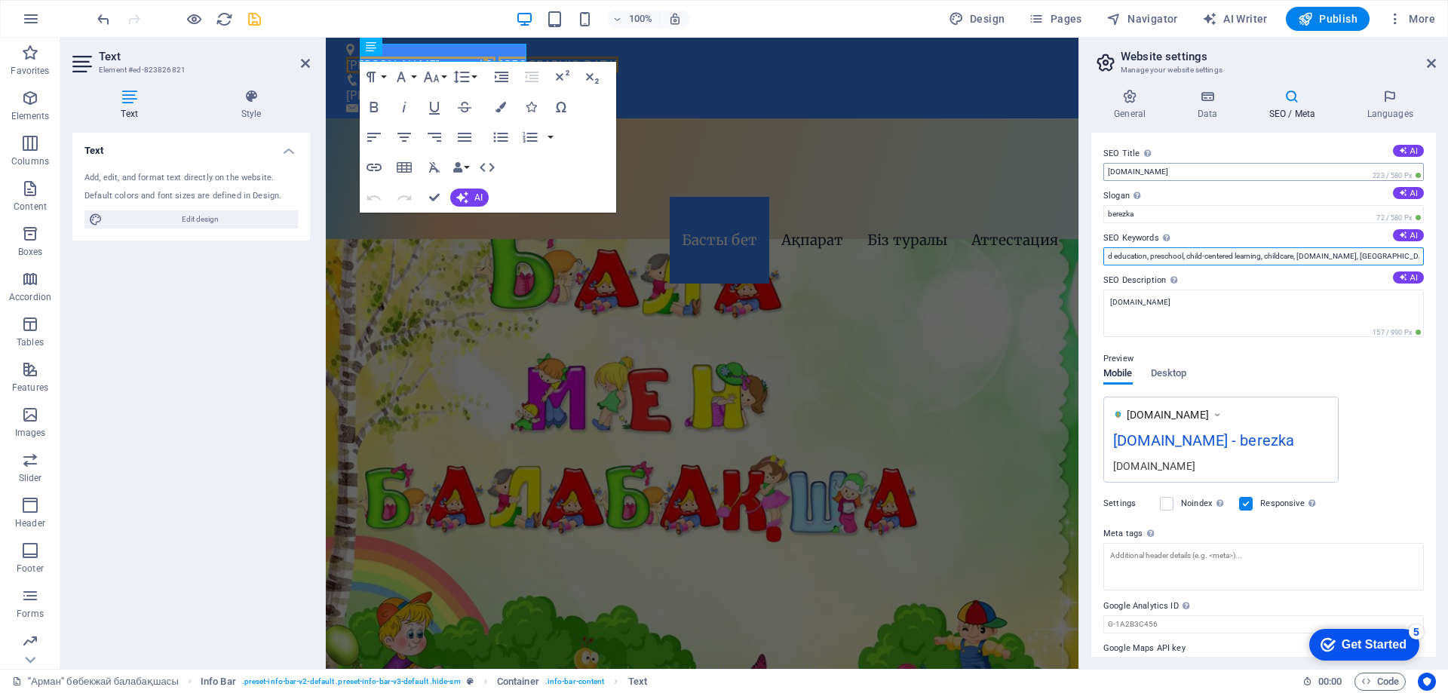
type input "kindergarten, child care, teachers, child education, preschool, child-centered …"
drag, startPoint x: 1461, startPoint y: 210, endPoint x: 894, endPoint y: 172, distance: 567.6
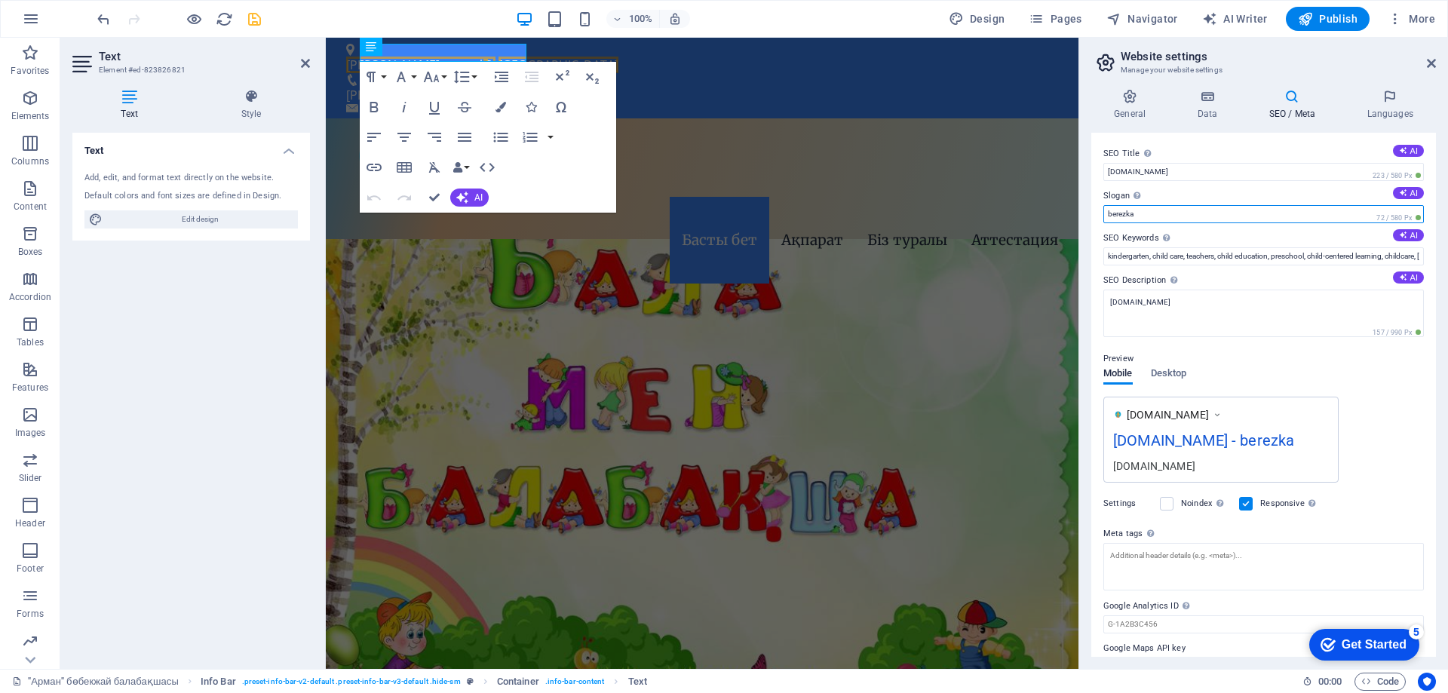
click at [1124, 208] on input "berezka" at bounding box center [1263, 214] width 320 height 18
paste input "[PERSON_NAME]"
type input "[PERSON_NAME]"
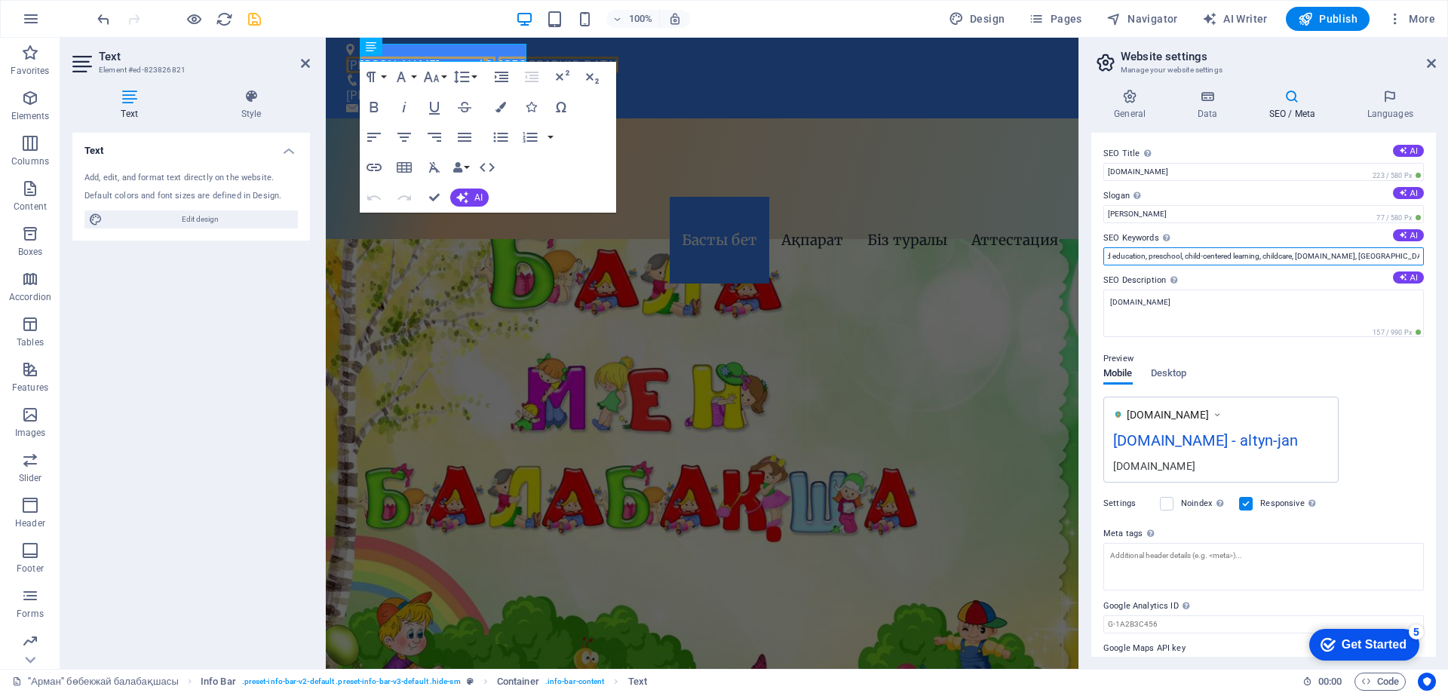
drag, startPoint x: 1370, startPoint y: 255, endPoint x: 1418, endPoint y: 254, distance: 48.3
click at [1447, 254] on div "General Data SEO / Meta Languages Website name [DOMAIN_NAME] Logo Drag files he…" at bounding box center [1263, 373] width 369 height 592
click at [1399, 251] on input "kindergarten, child care, teachers, child education, preschool, child-centered …" at bounding box center [1263, 256] width 320 height 18
paste input "[PERSON_NAME]"
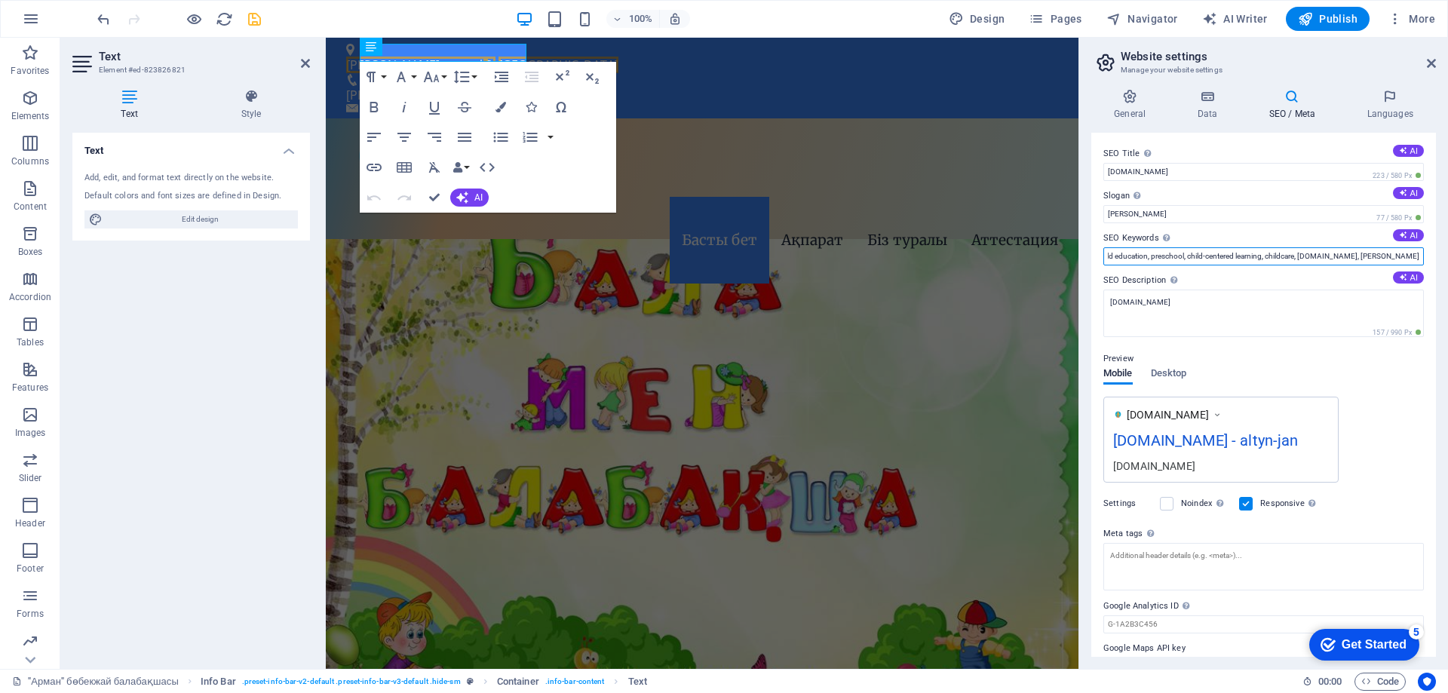
scroll to position [0, 124]
type input "kindergarten, child care, teachers, child education, preschool, child-centered …"
click at [255, 18] on icon "save" at bounding box center [254, 19] width 17 height 17
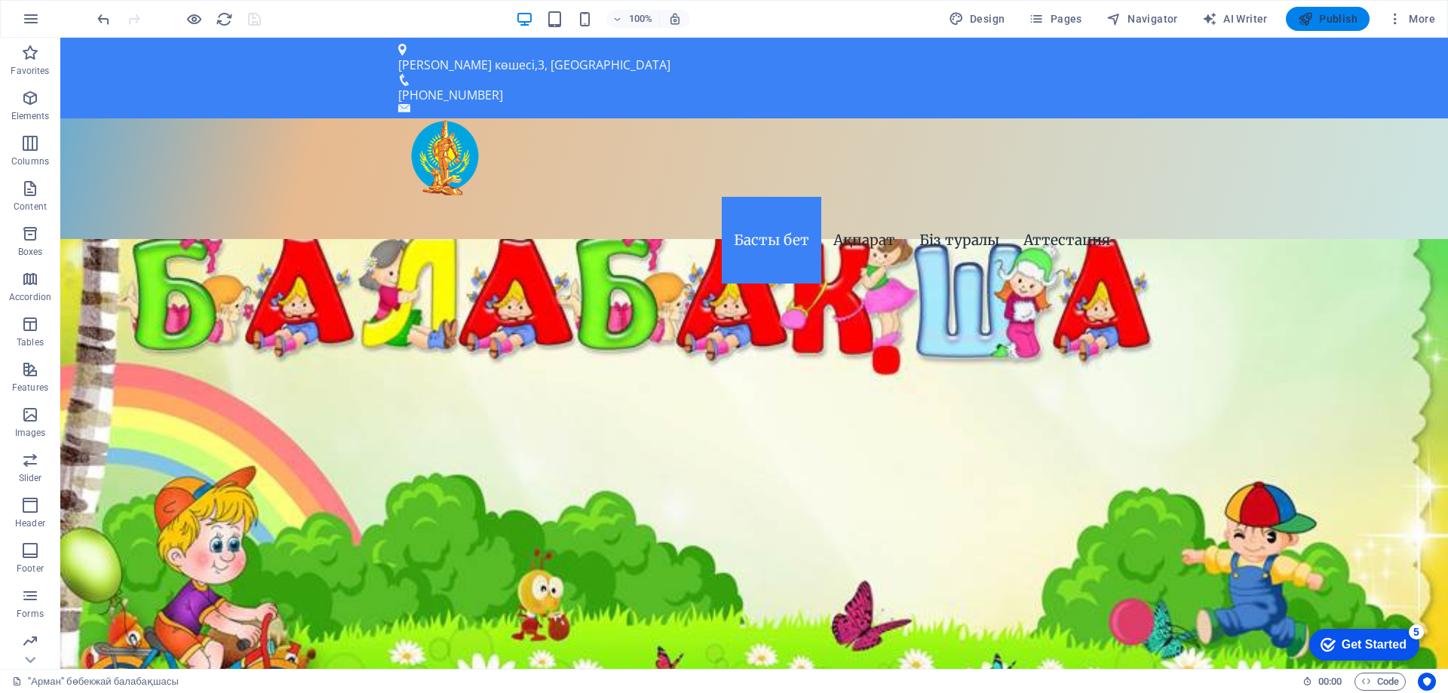
click at [1331, 11] on span "Publish" at bounding box center [1328, 18] width 60 height 15
